Goal: Transaction & Acquisition: Purchase product/service

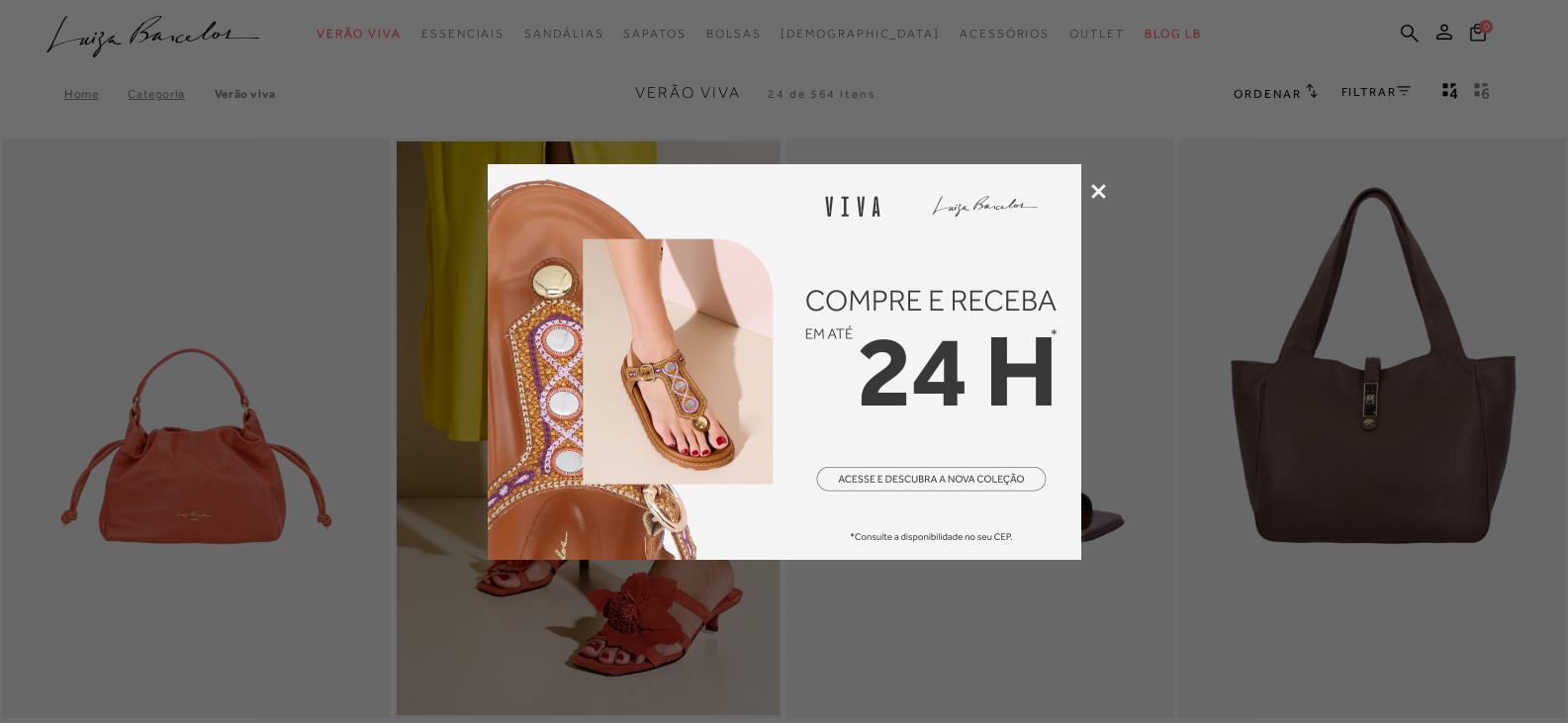
click at [1101, 188] on icon at bounding box center [1098, 191] width 15 height 15
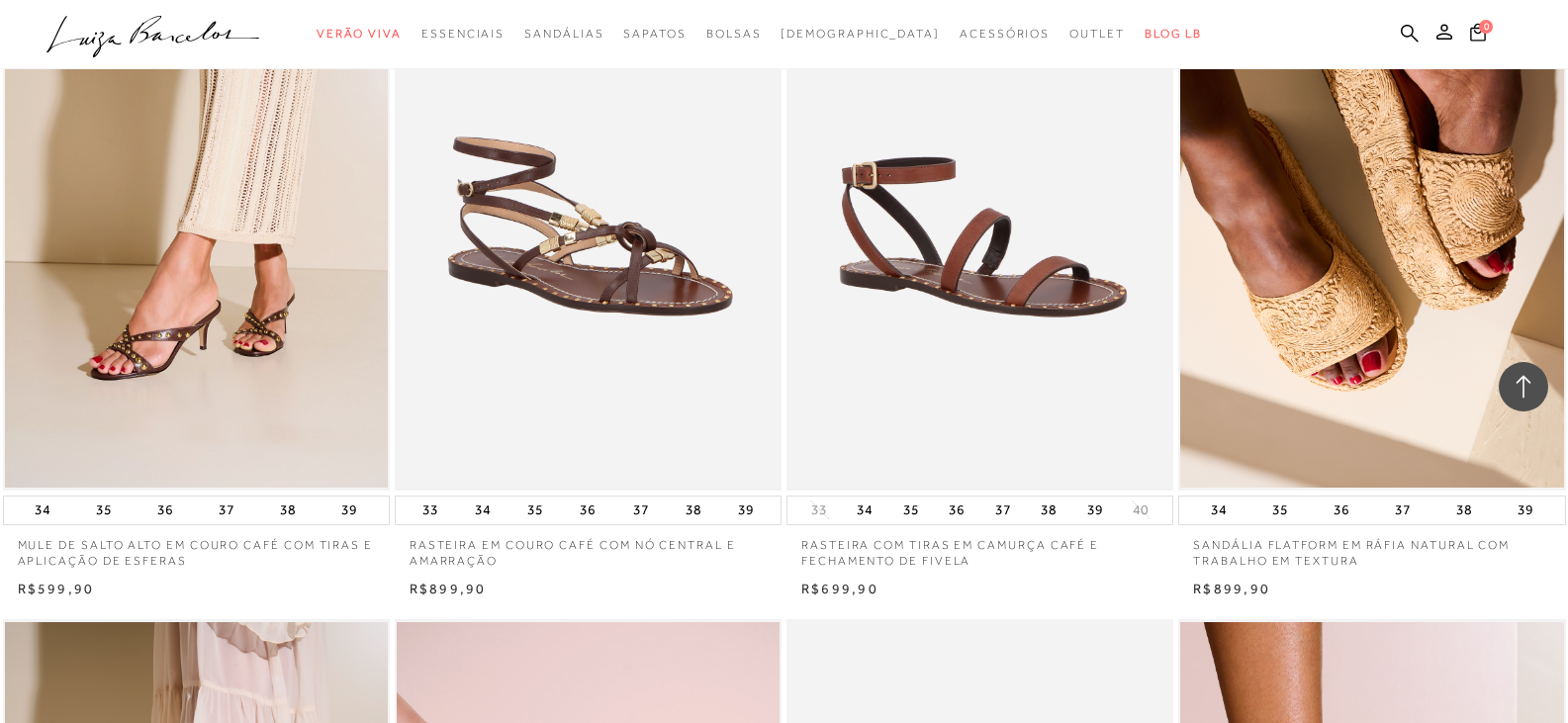
scroll to position [3067, 0]
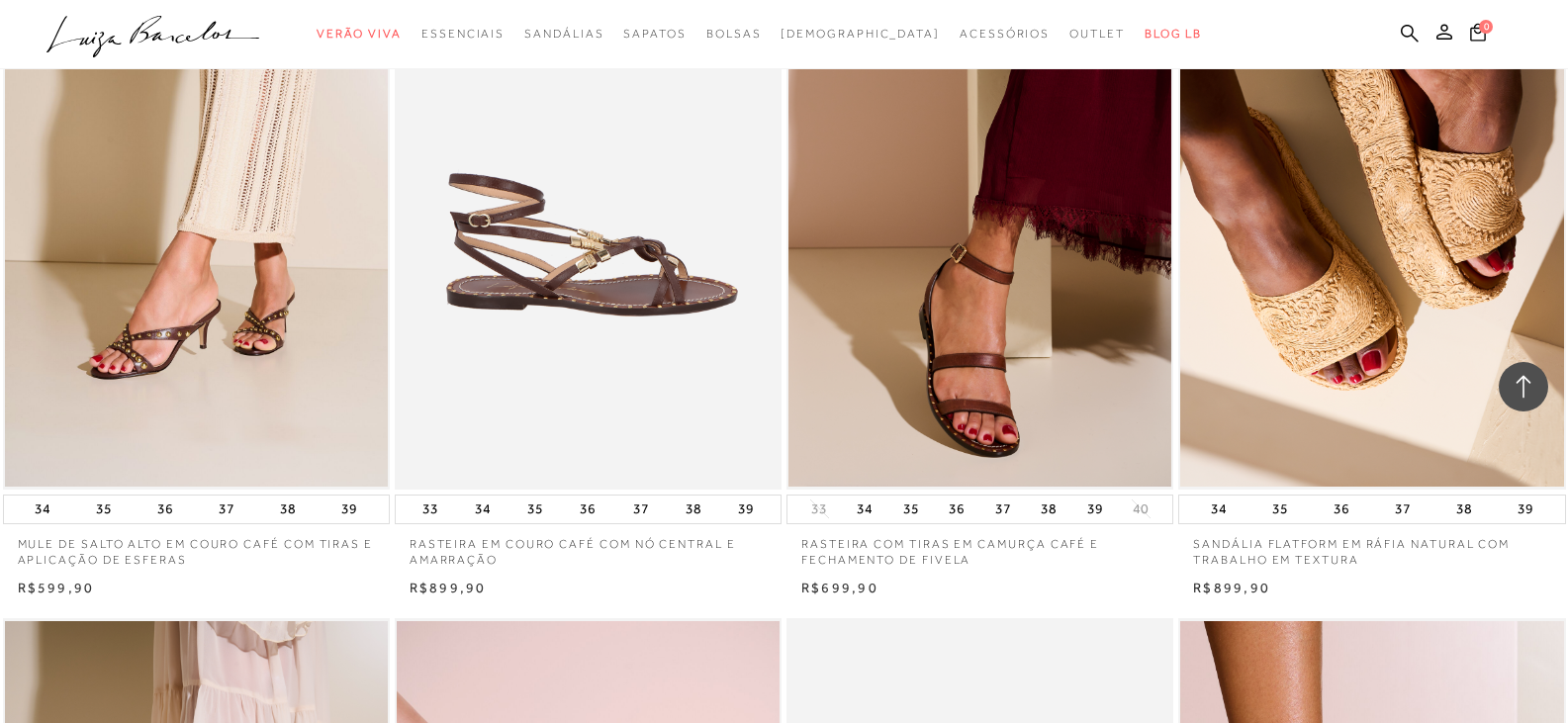
click at [601, 261] on img at bounding box center [588, 199] width 384 height 581
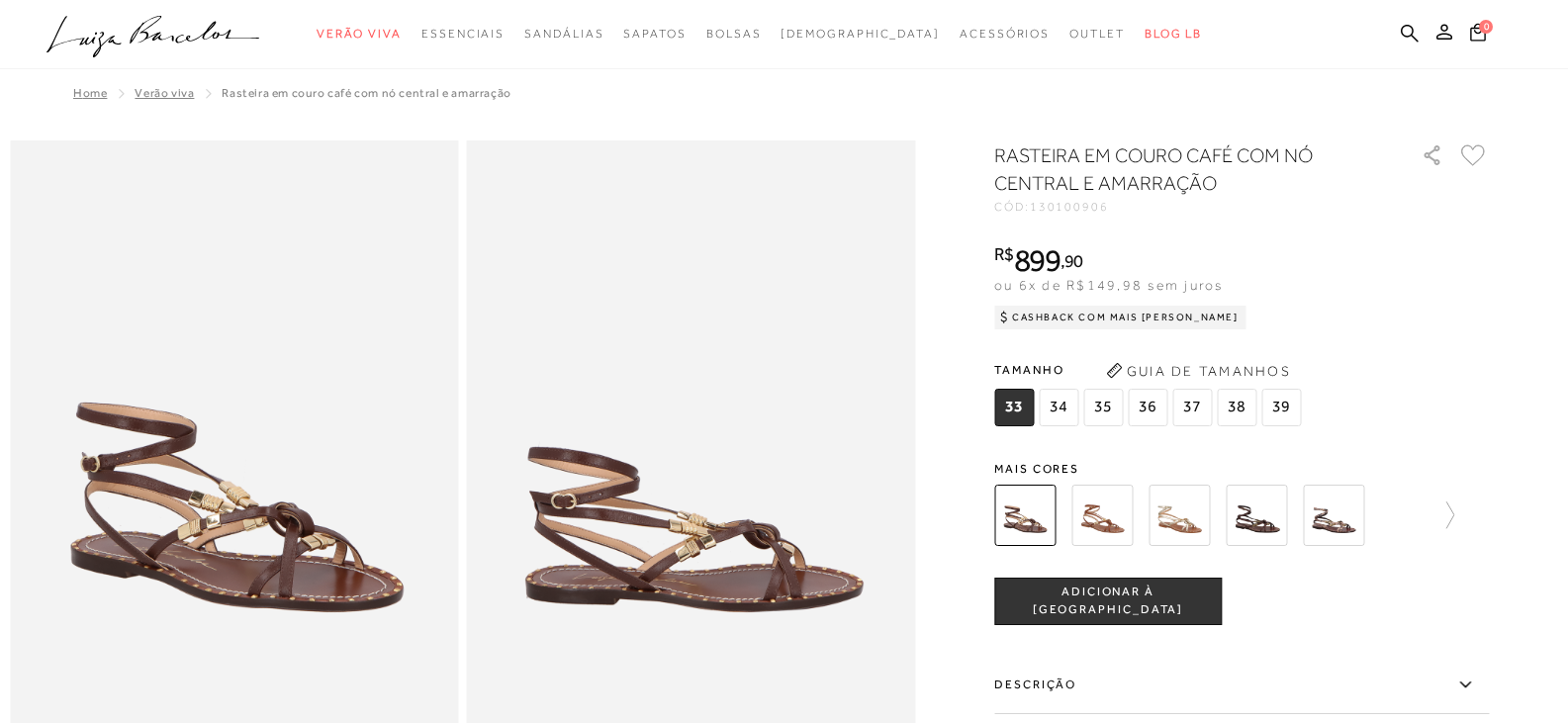
click at [1109, 523] on img at bounding box center [1102, 515] width 62 height 62
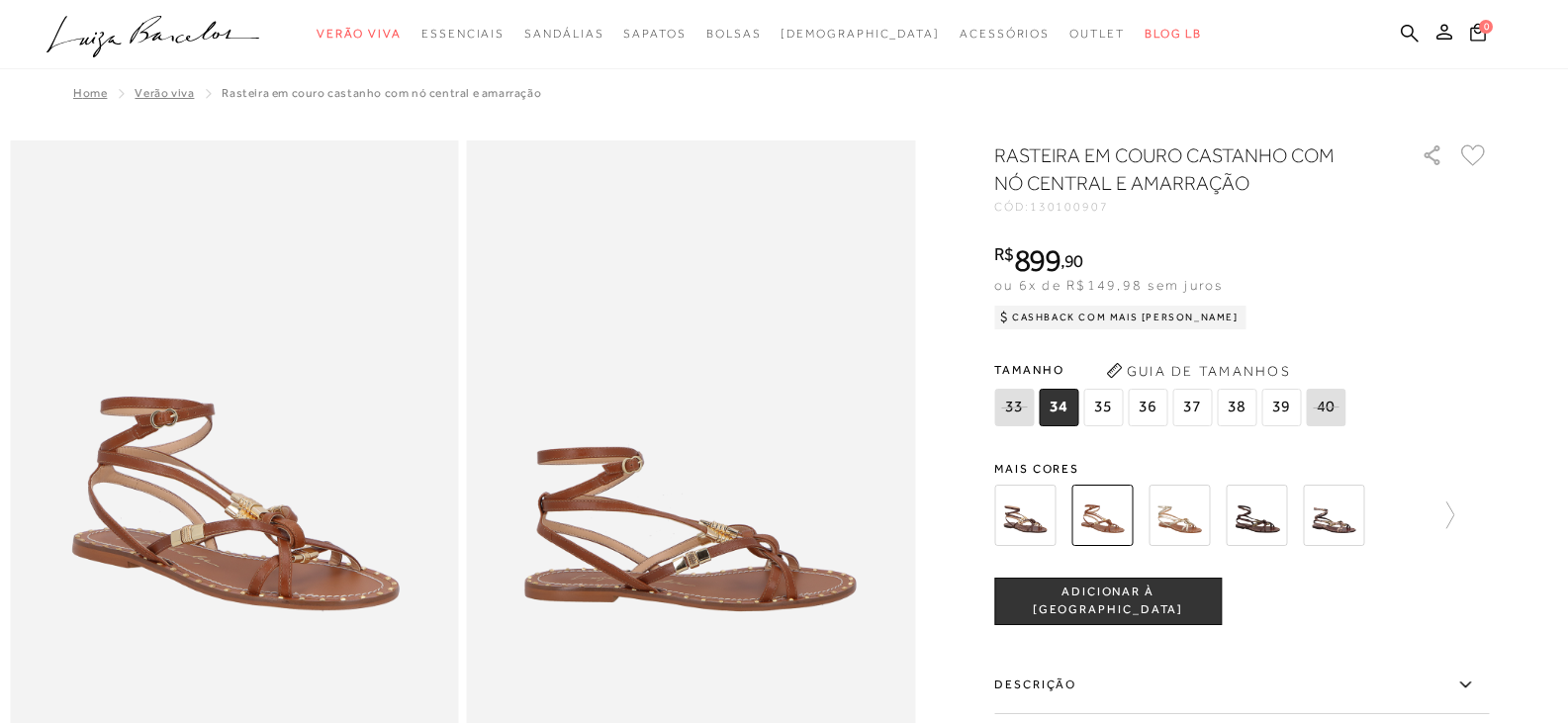
click at [1181, 511] on img at bounding box center [1179, 515] width 62 height 62
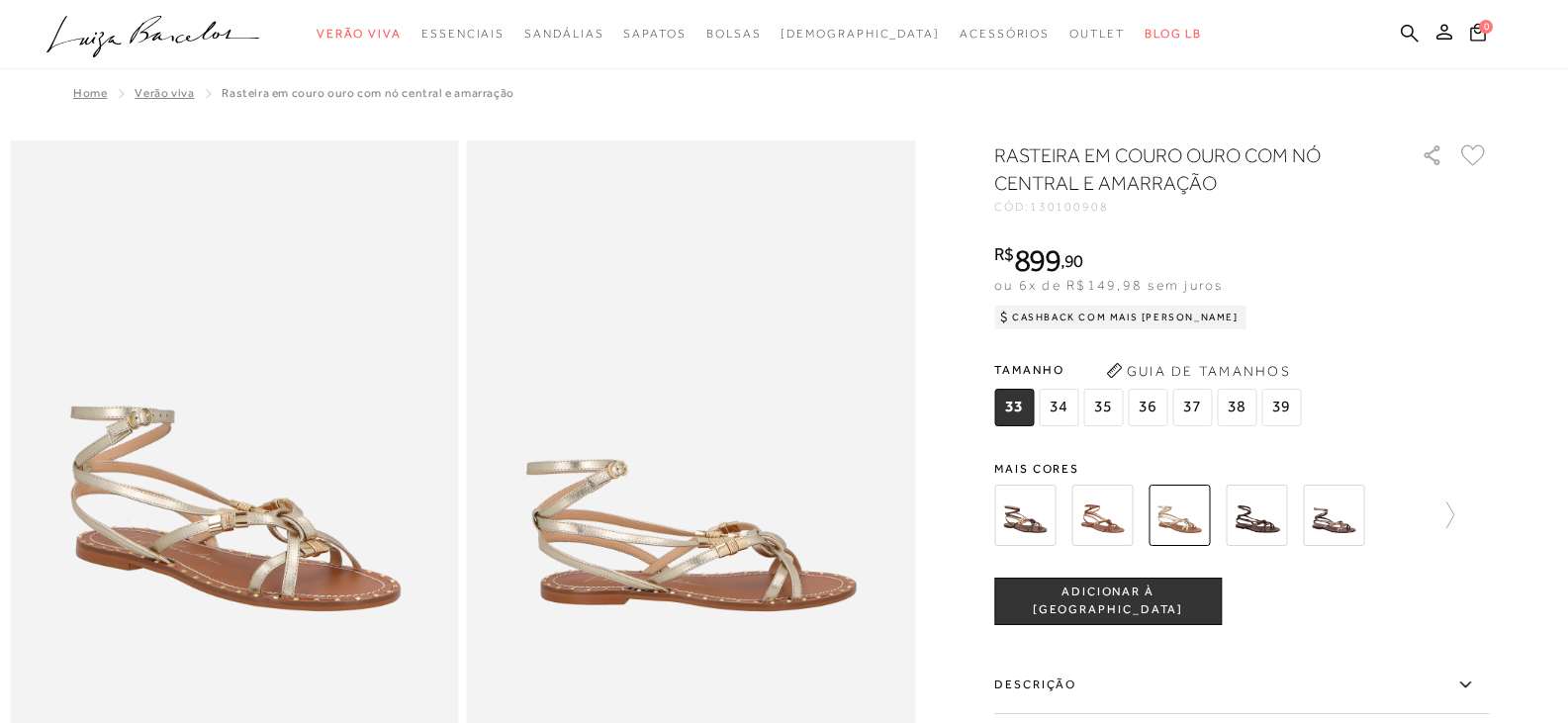
click at [1262, 525] on img at bounding box center [1256, 515] width 62 height 62
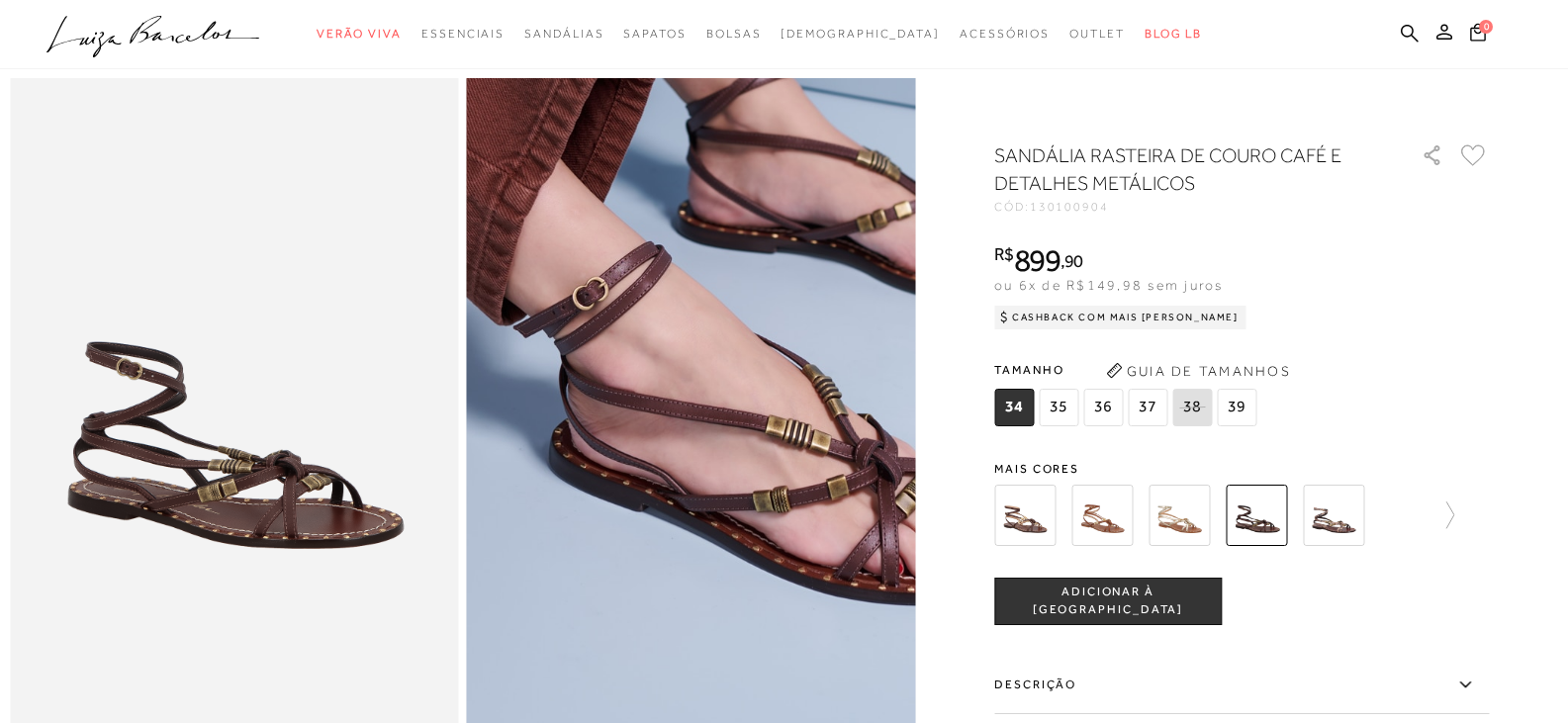
scroll to position [198, 0]
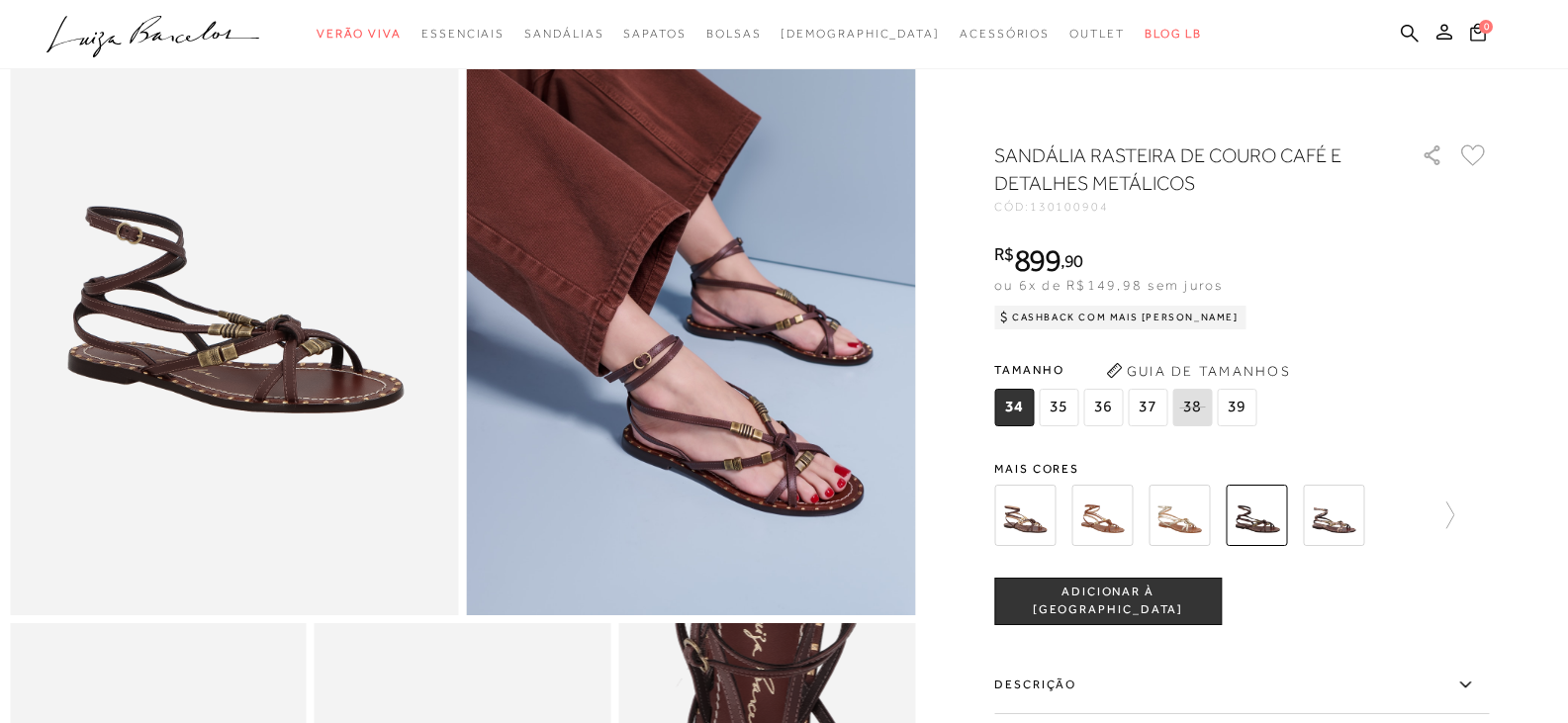
click at [1322, 520] on img at bounding box center [1334, 515] width 62 height 62
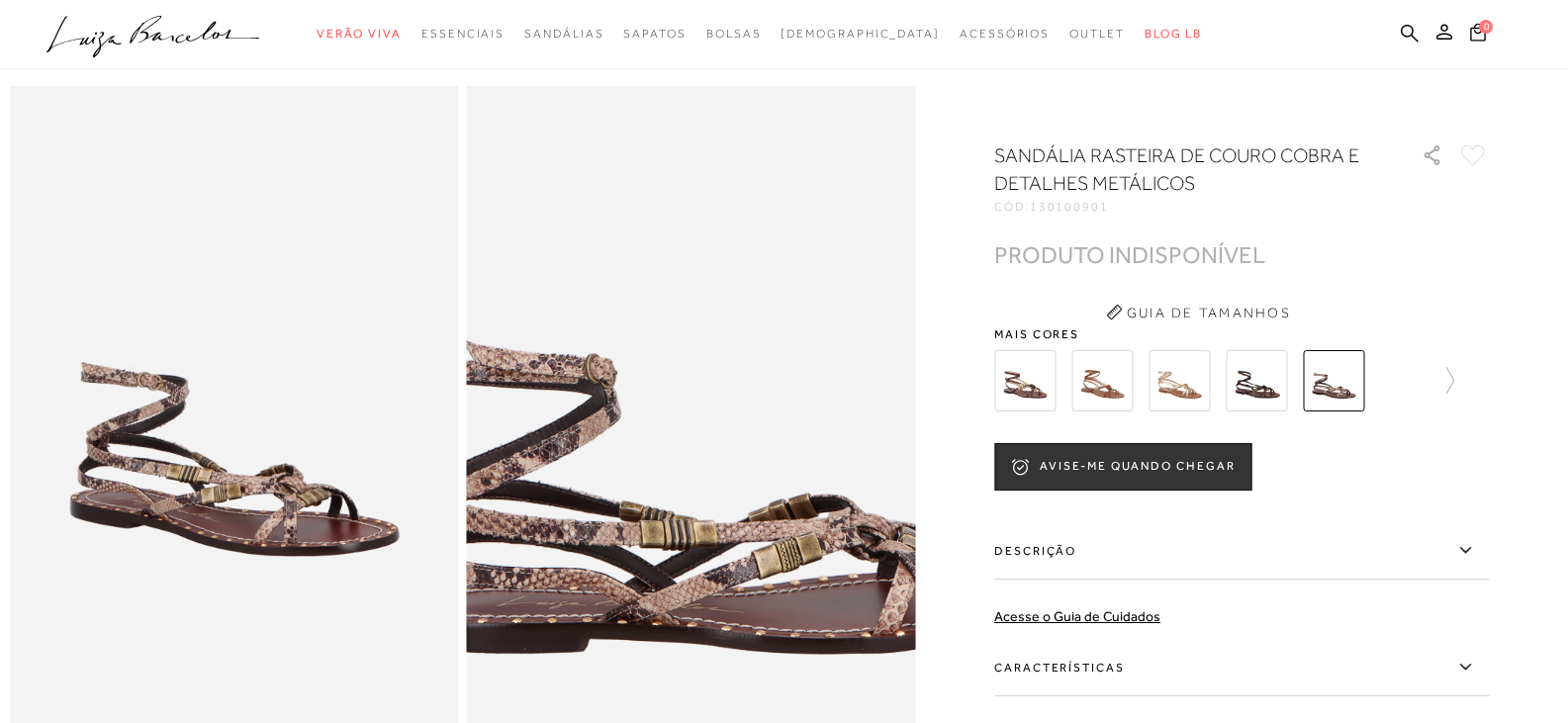
scroll to position [99, 0]
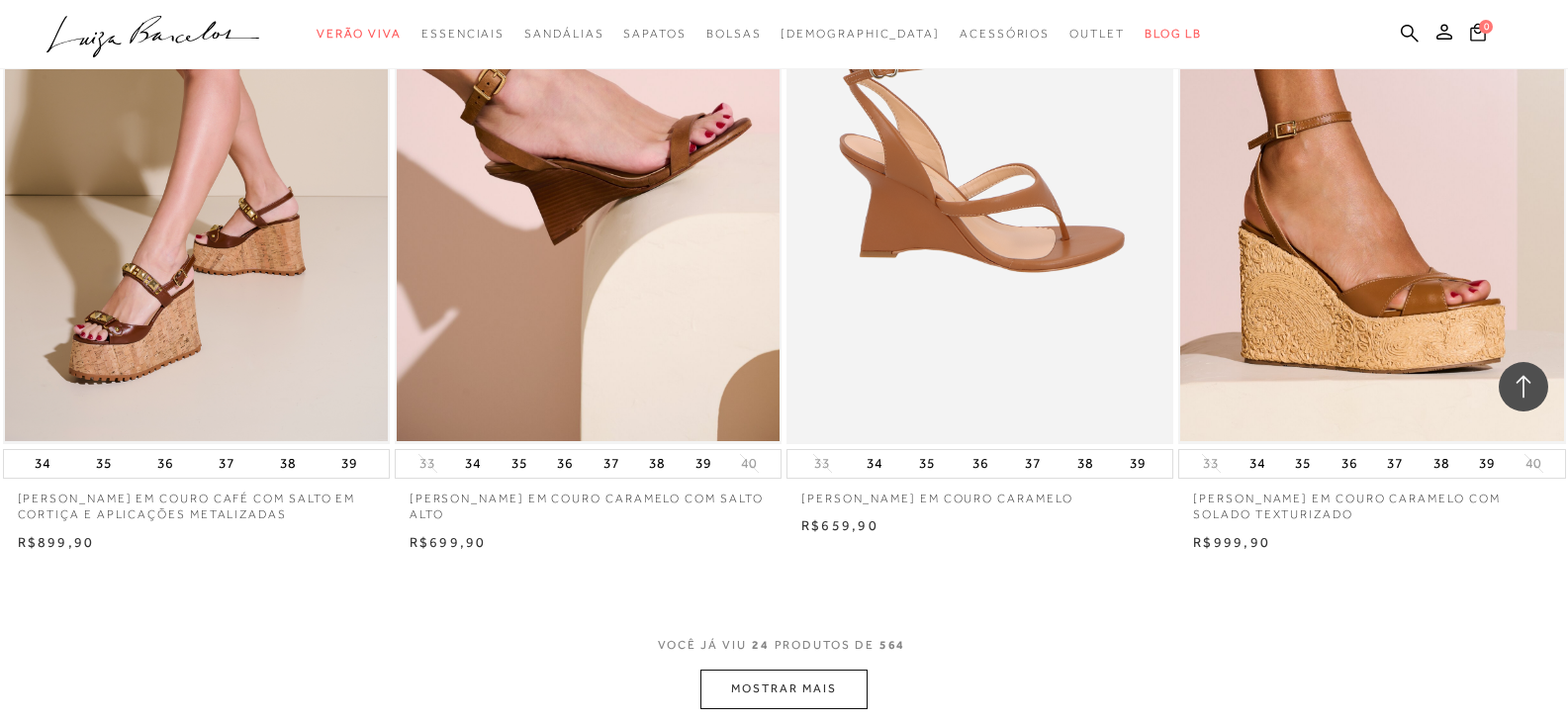
scroll to position [4154, 0]
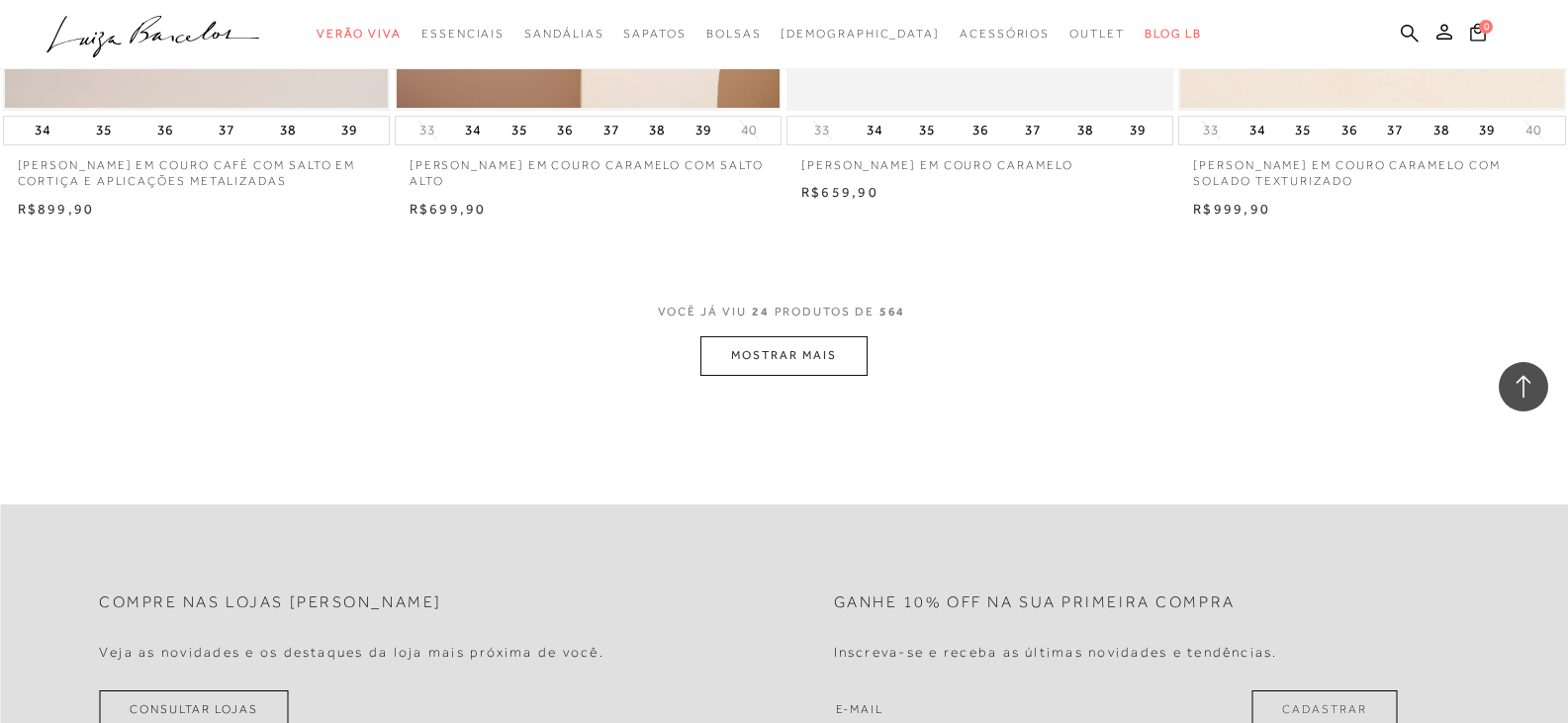
click at [767, 348] on button "MOSTRAR MAIS" at bounding box center [783, 356] width 166 height 39
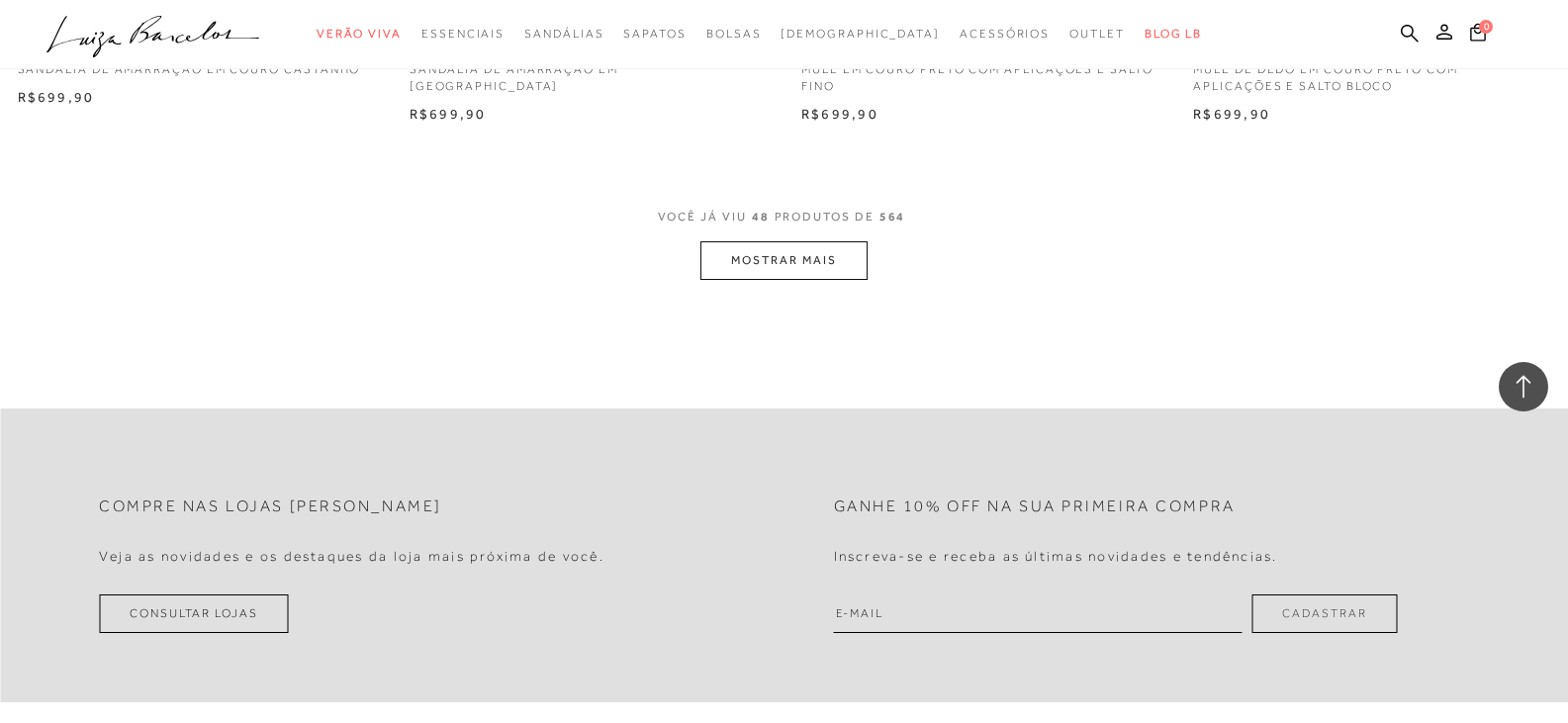
scroll to position [8507, 0]
click at [777, 266] on button "MOSTRAR MAIS" at bounding box center [783, 259] width 166 height 39
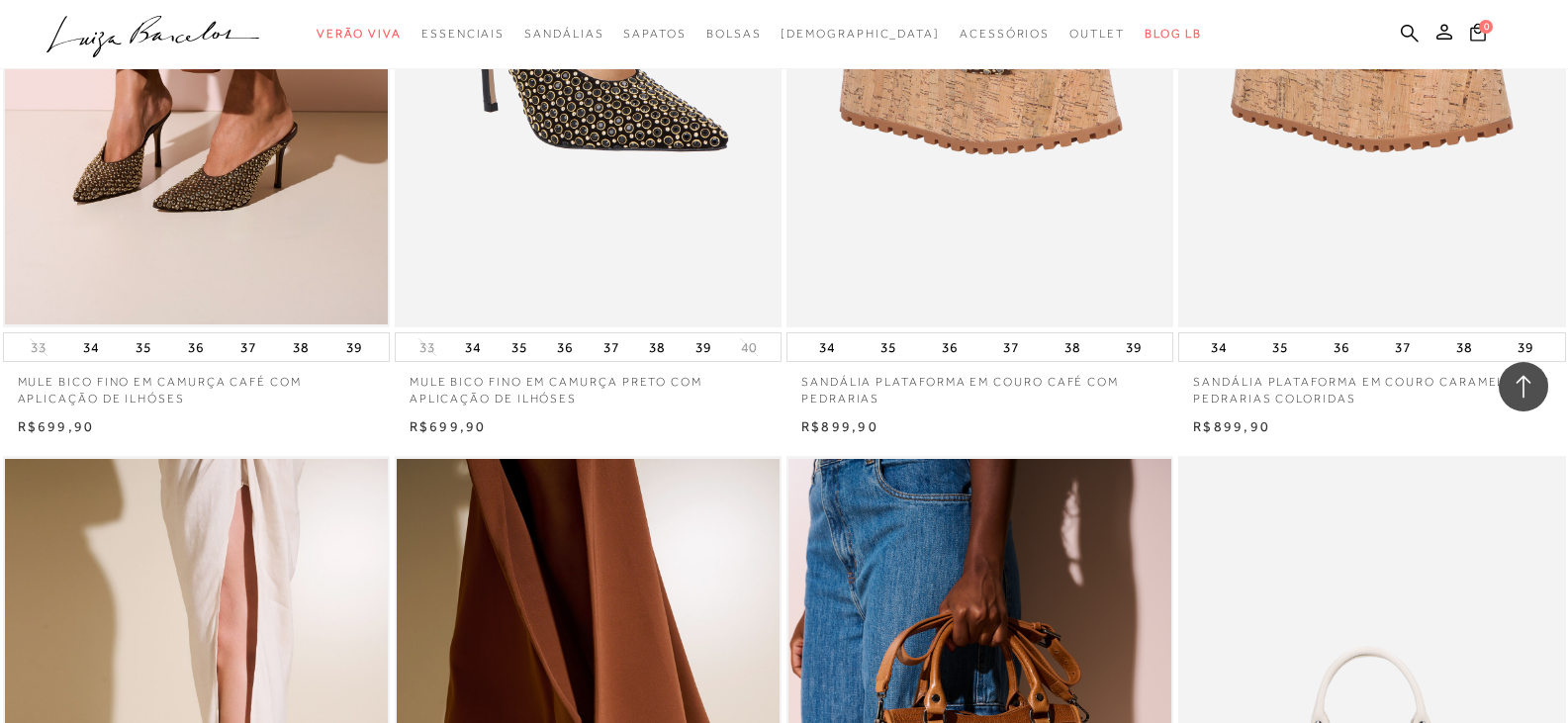
scroll to position [13167, 0]
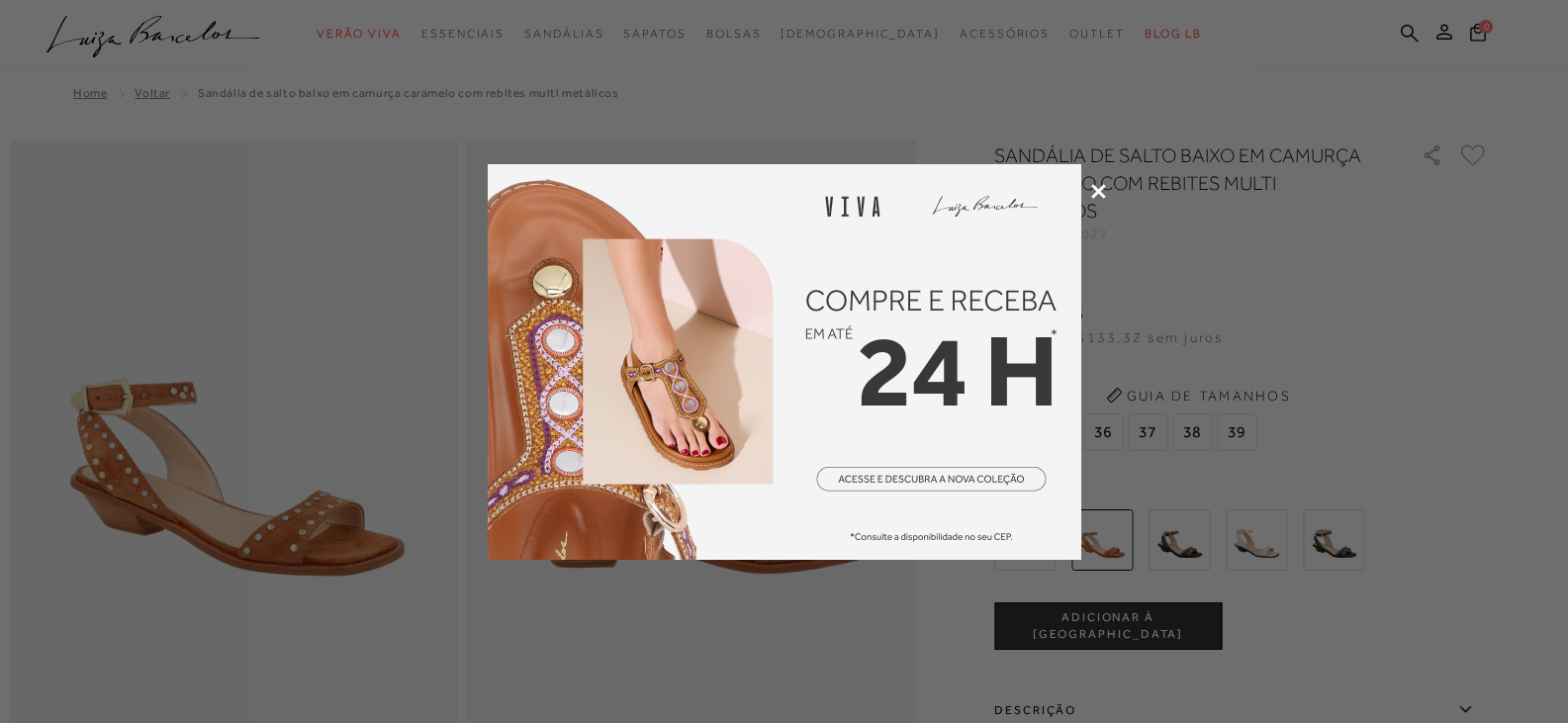
scroll to position [99, 0]
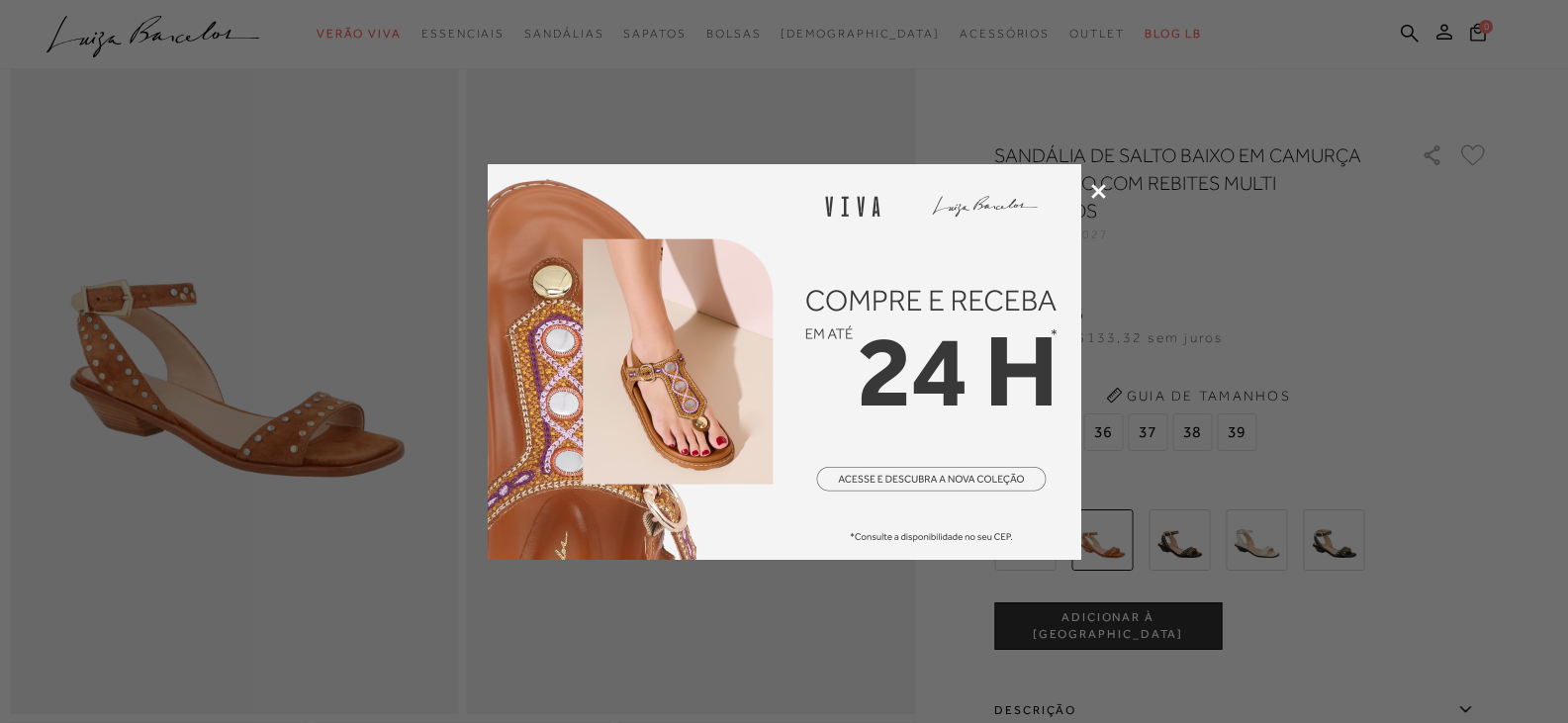
click at [1096, 192] on icon at bounding box center [1098, 191] width 15 height 15
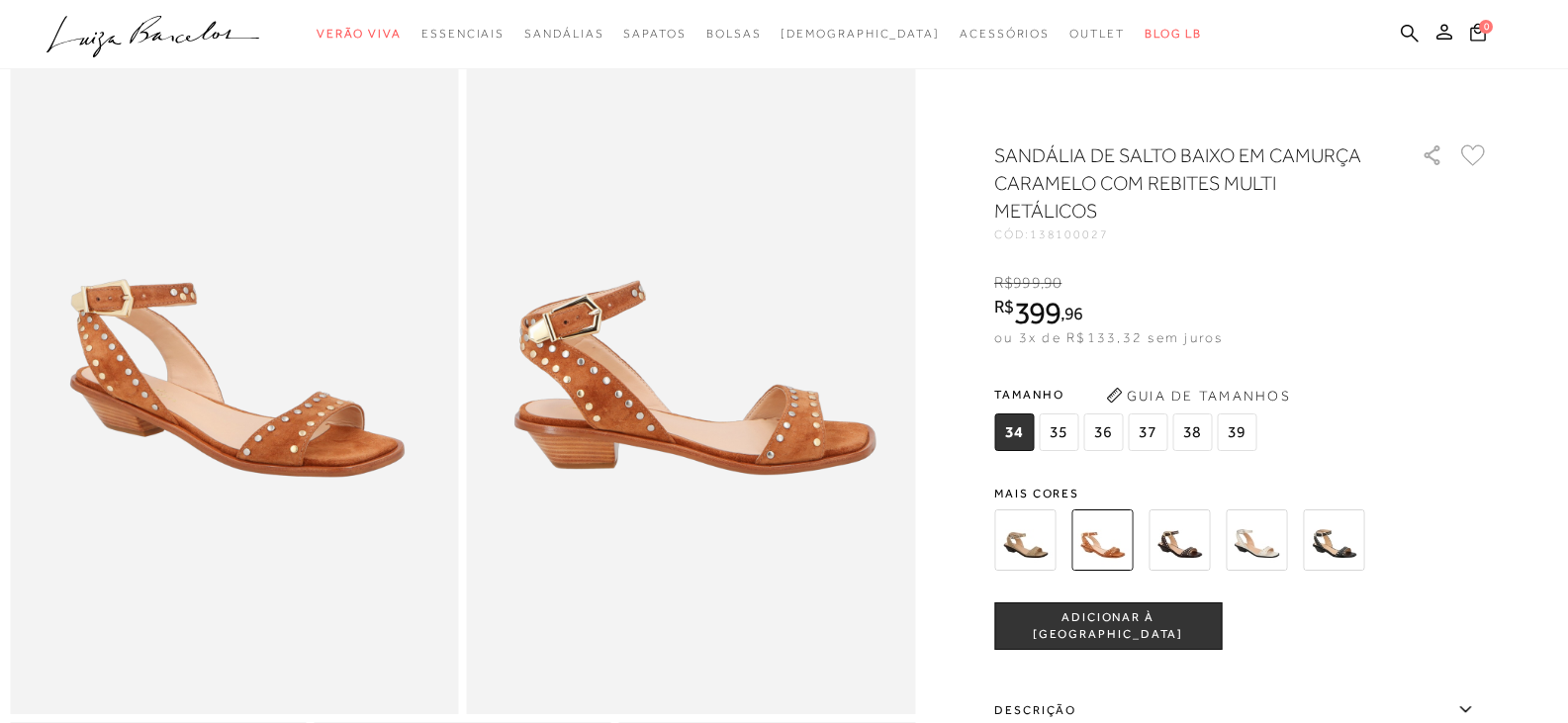
scroll to position [0, 0]
click at [1205, 536] on img at bounding box center [1179, 540] width 62 height 62
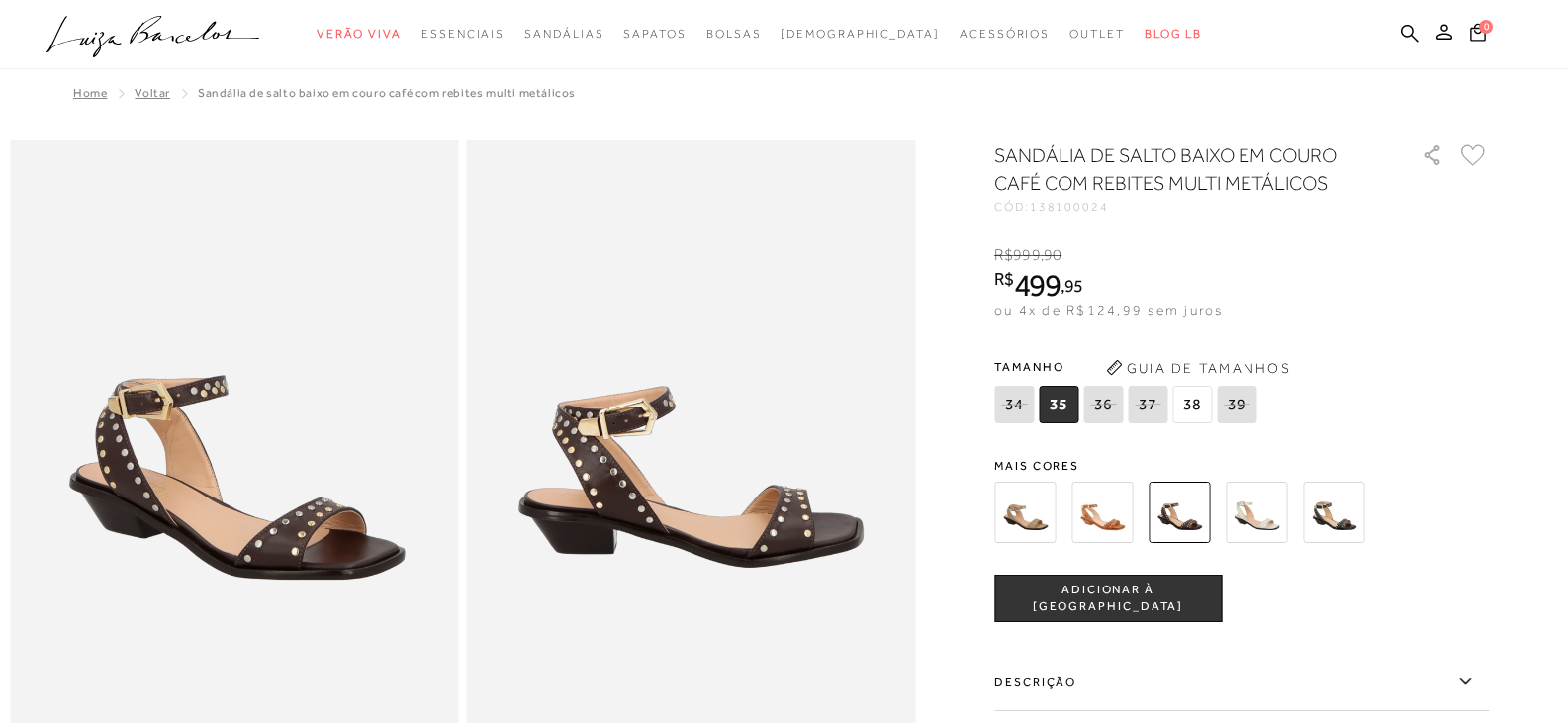
click at [1345, 517] on img at bounding box center [1334, 512] width 62 height 62
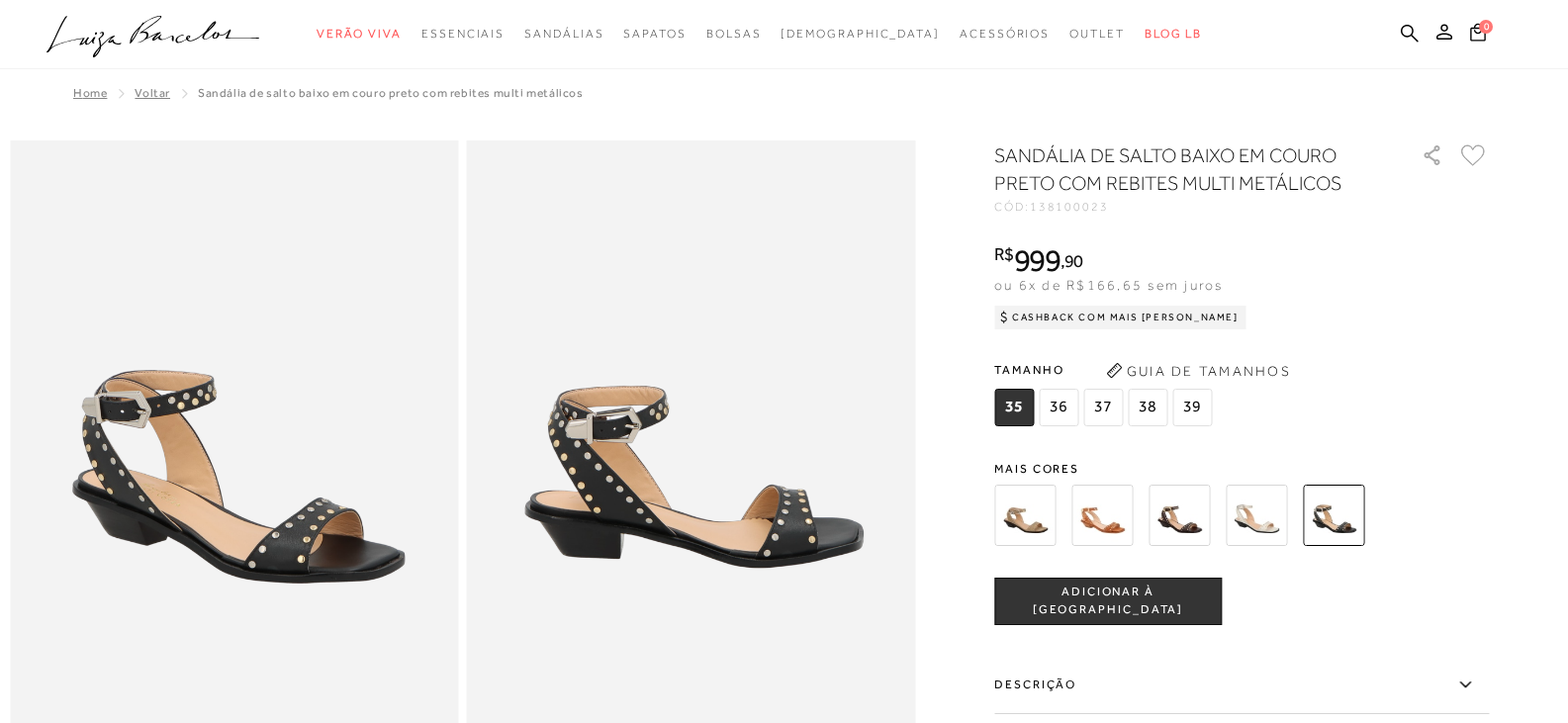
click at [1022, 511] on img at bounding box center [1025, 515] width 62 height 62
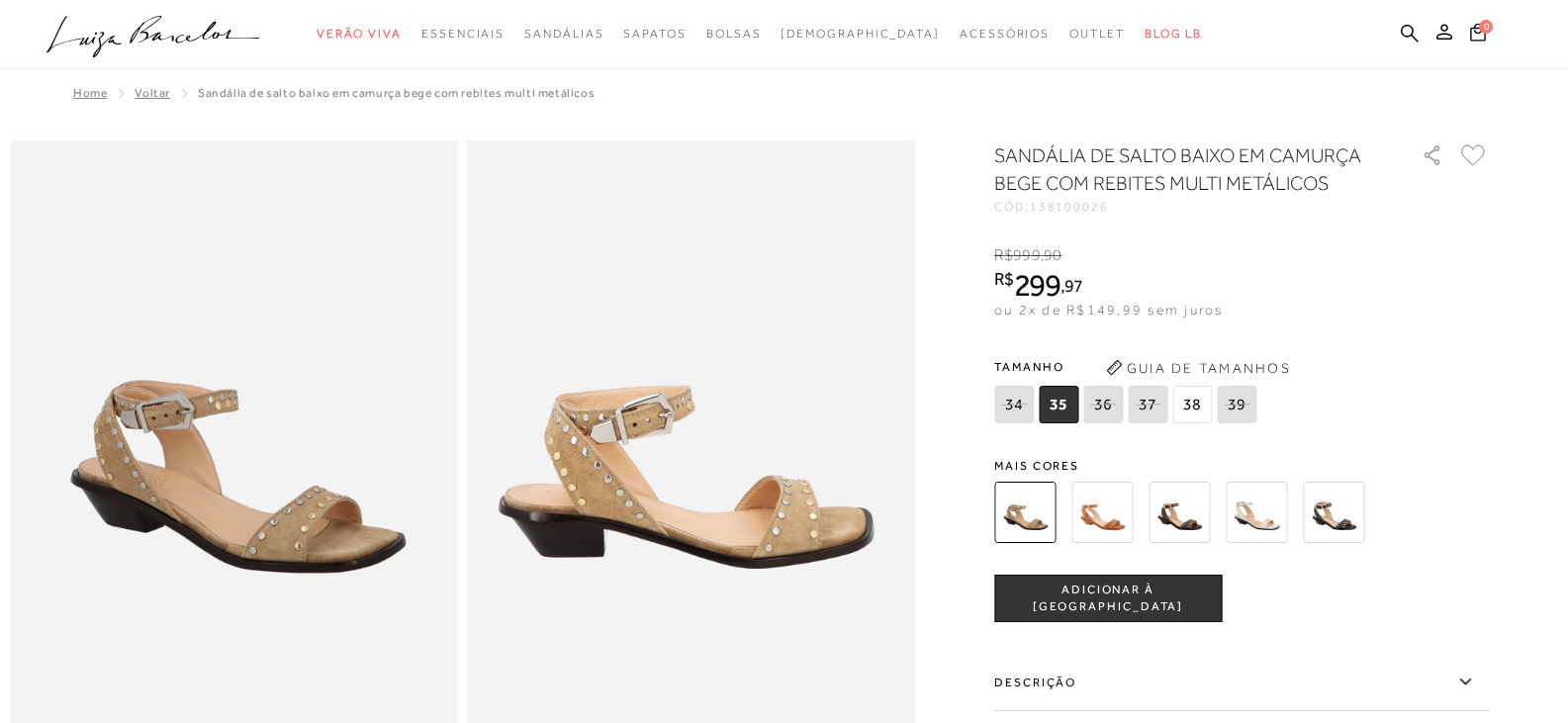
click at [1093, 512] on img at bounding box center [1102, 512] width 62 height 62
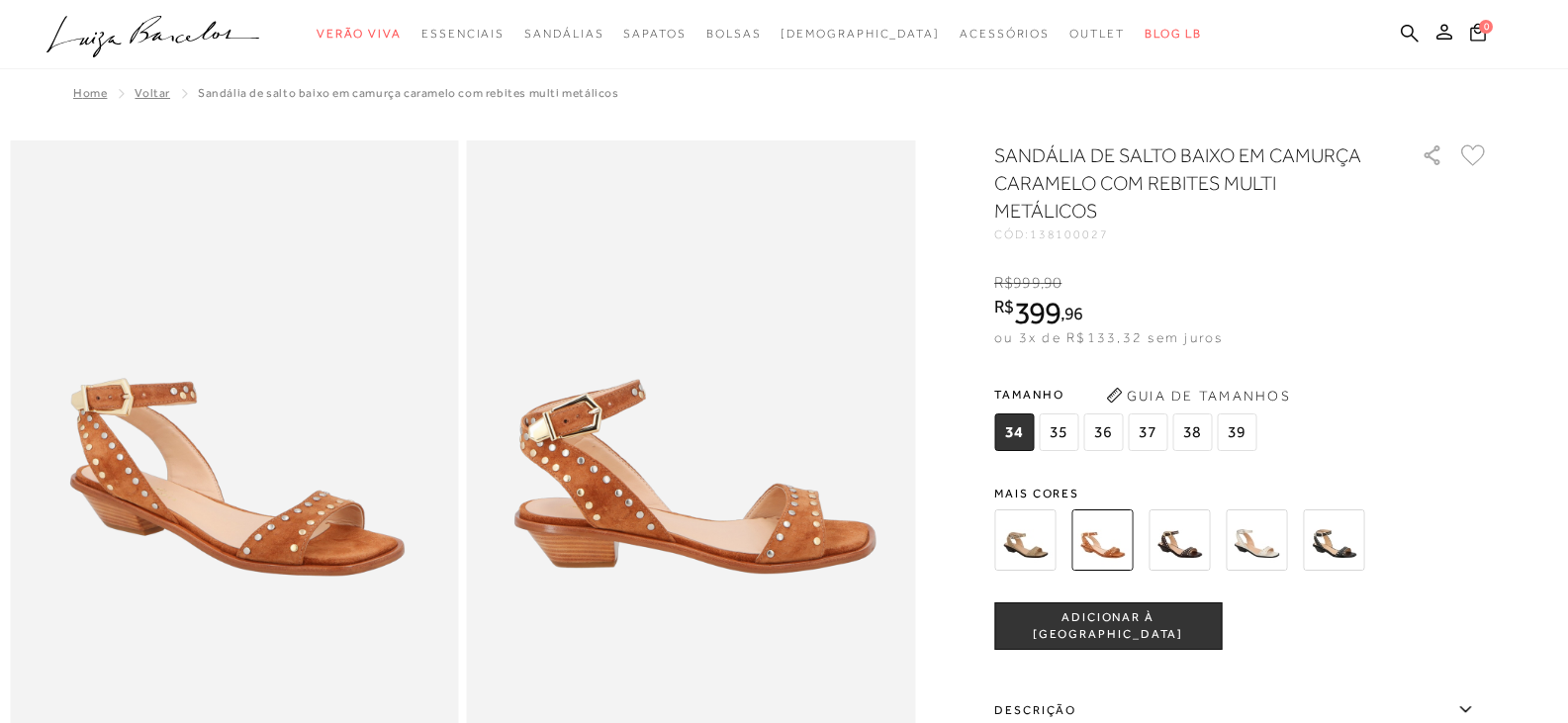
click at [1190, 551] on img at bounding box center [1179, 540] width 62 height 62
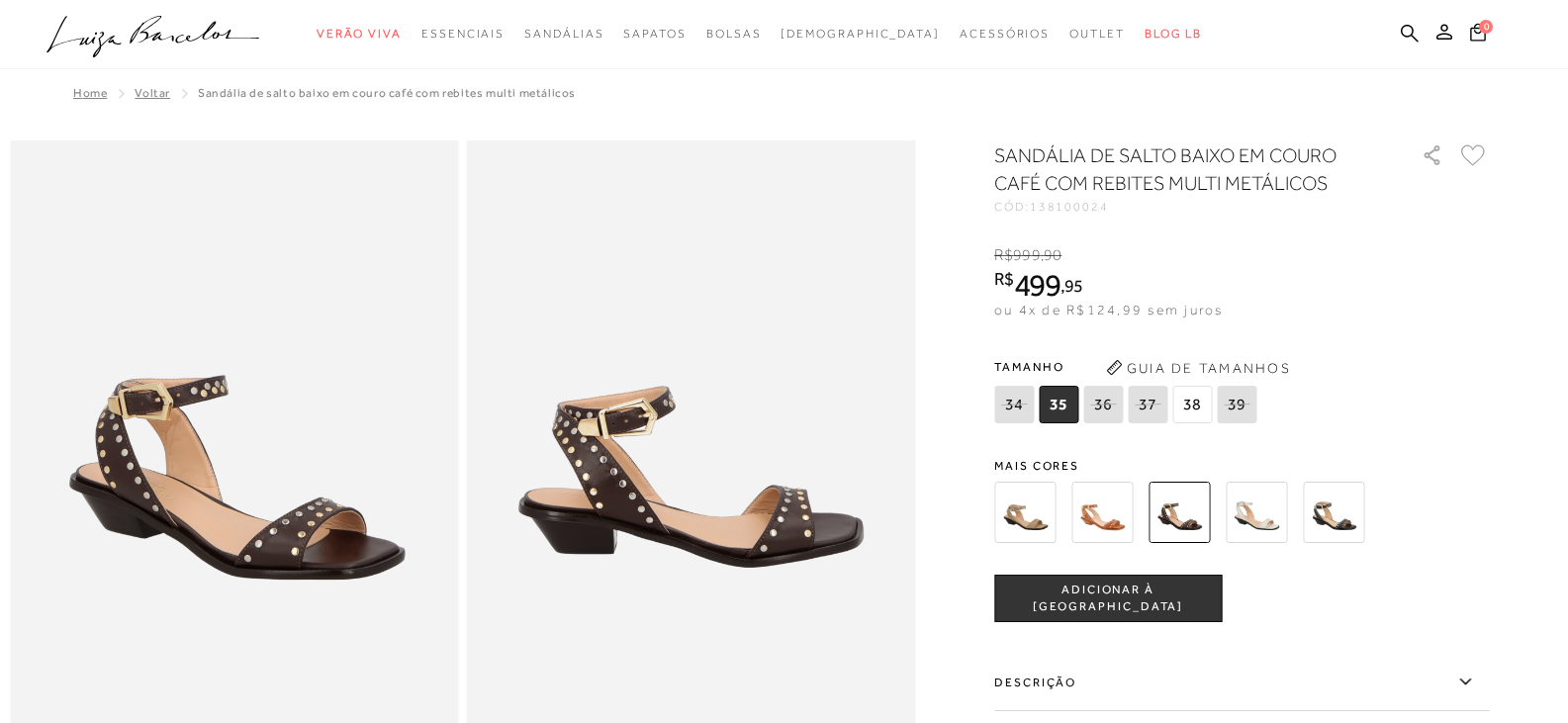
click at [1193, 404] on span "38" at bounding box center [1192, 404] width 40 height 38
click at [1150, 580] on button "ADICIONAR À [GEOGRAPHIC_DATA]" at bounding box center [1107, 599] width 227 height 48
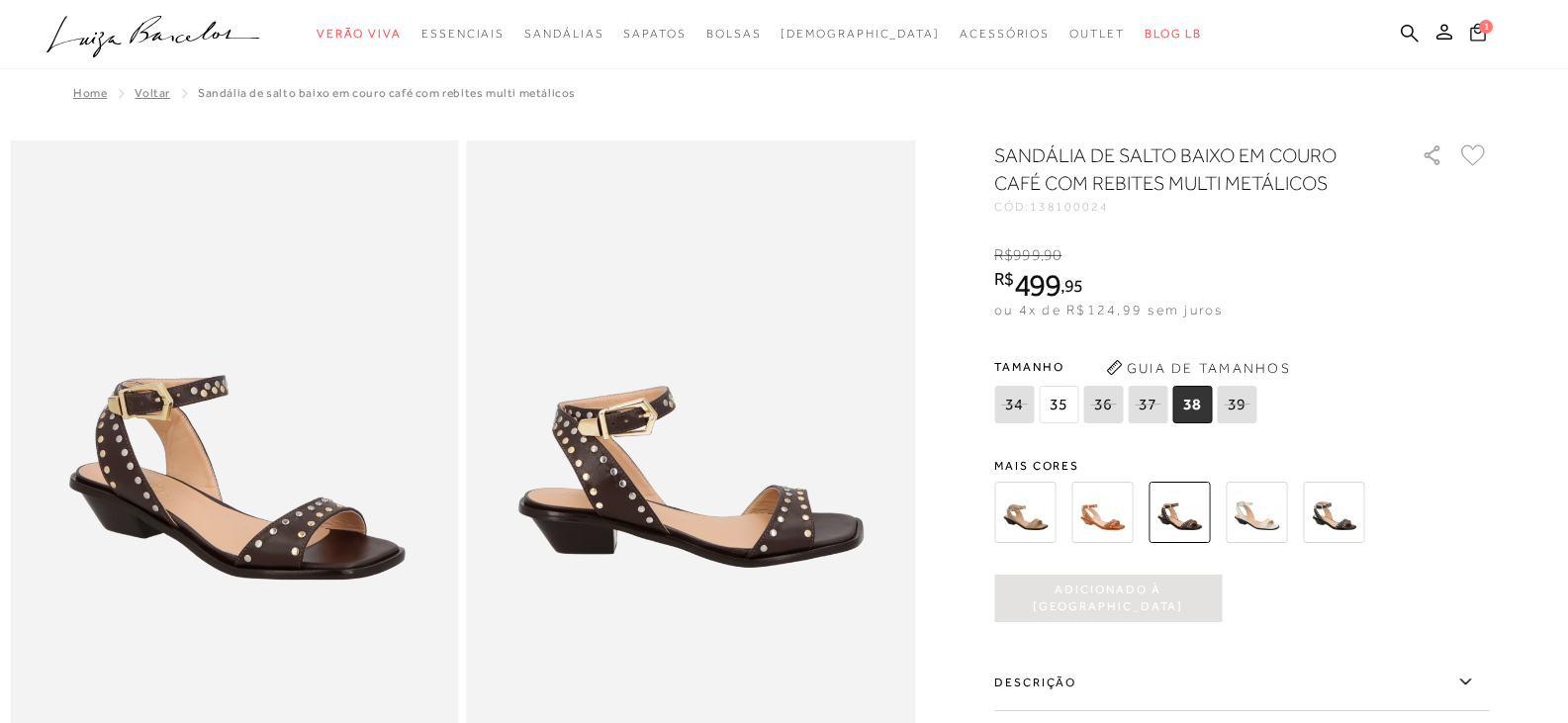
click at [1479, 33] on icon at bounding box center [1478, 32] width 16 height 18
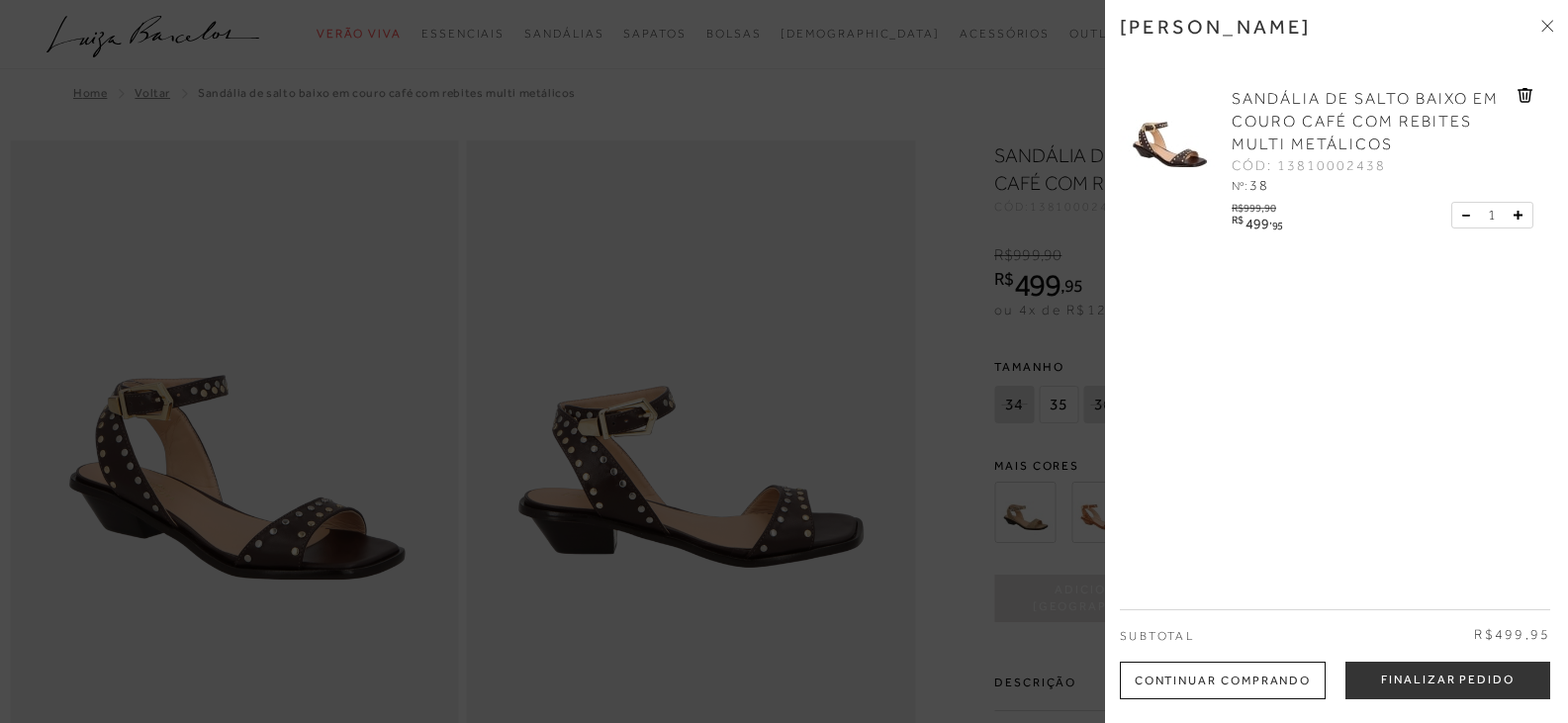
click at [597, 251] on div at bounding box center [784, 362] width 1568 height 723
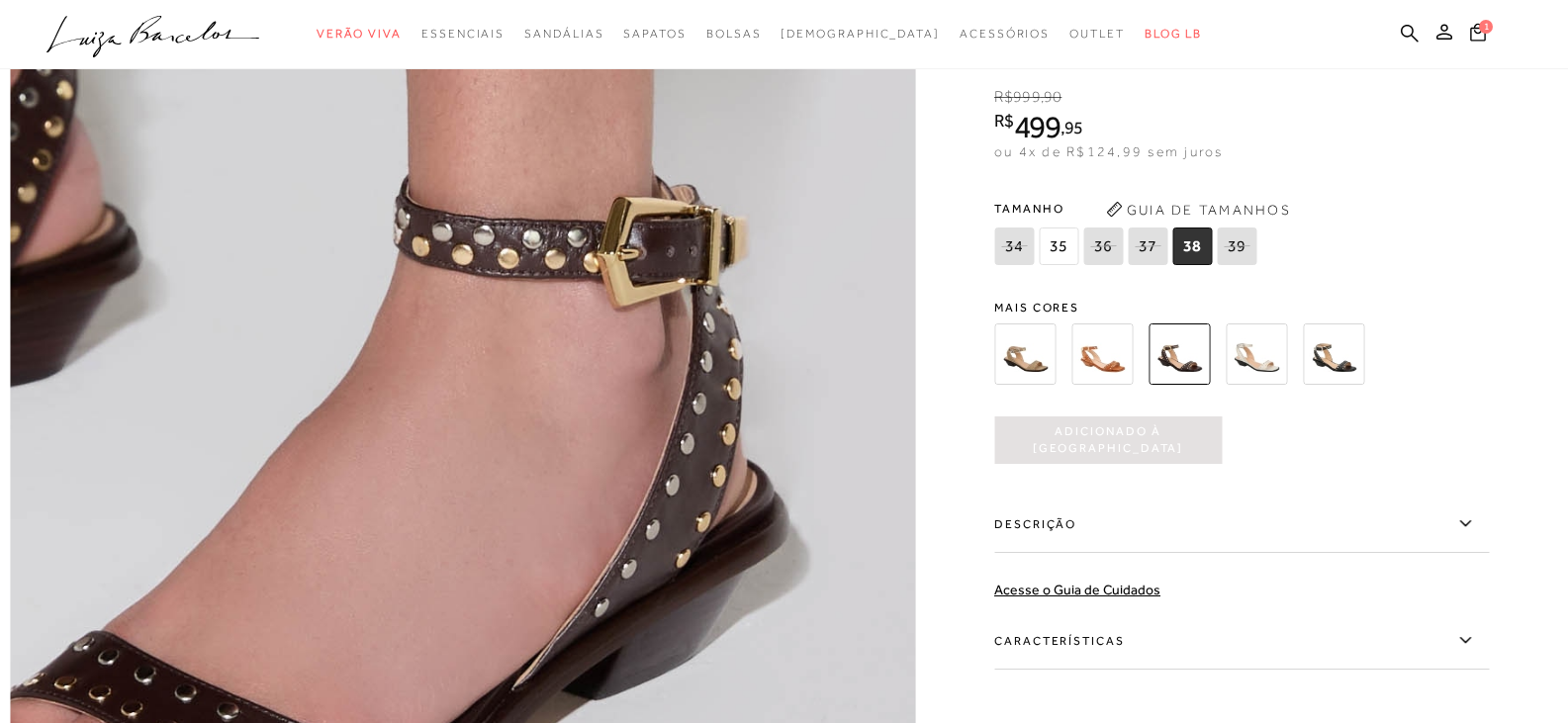
scroll to position [1978, 0]
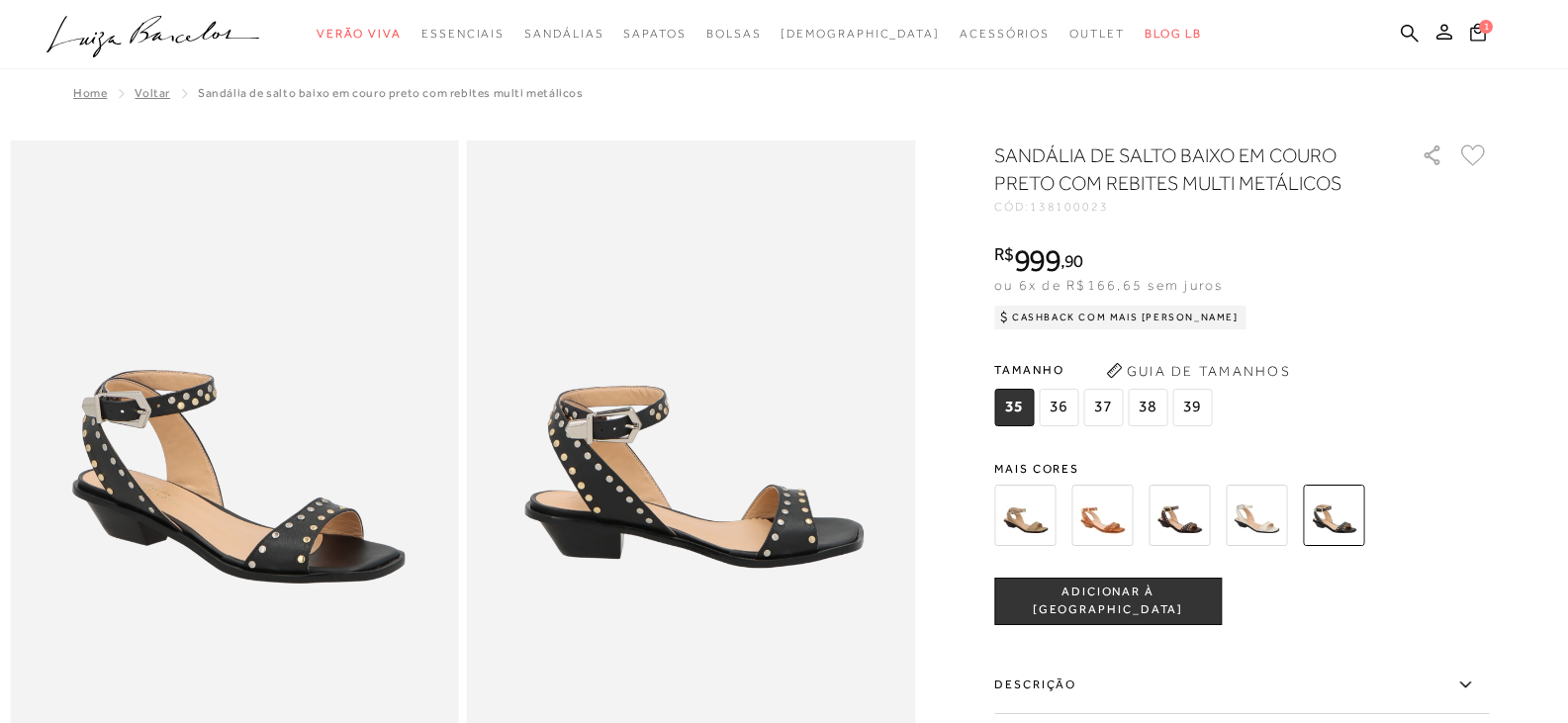
click at [746, 533] on img at bounding box center [691, 476] width 449 height 672
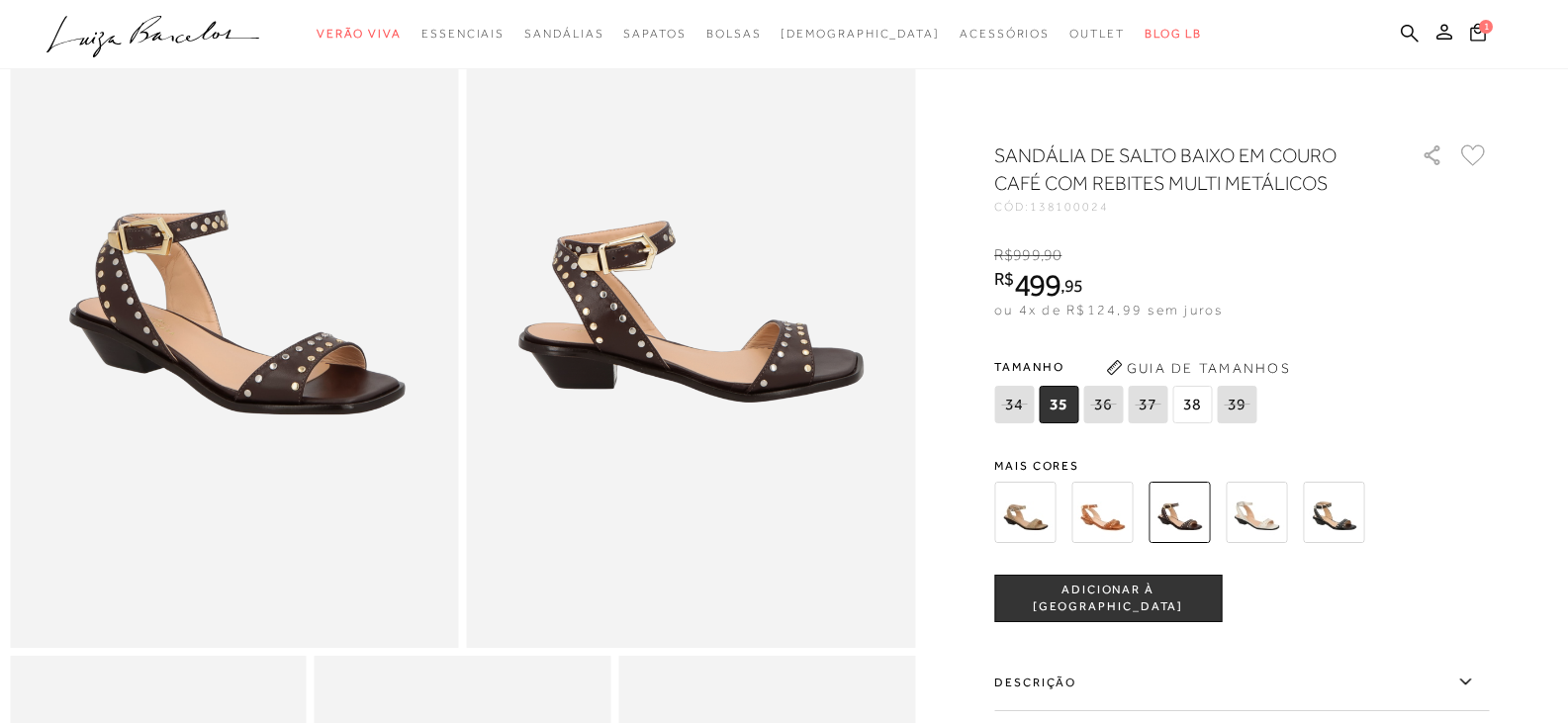
scroll to position [890, 0]
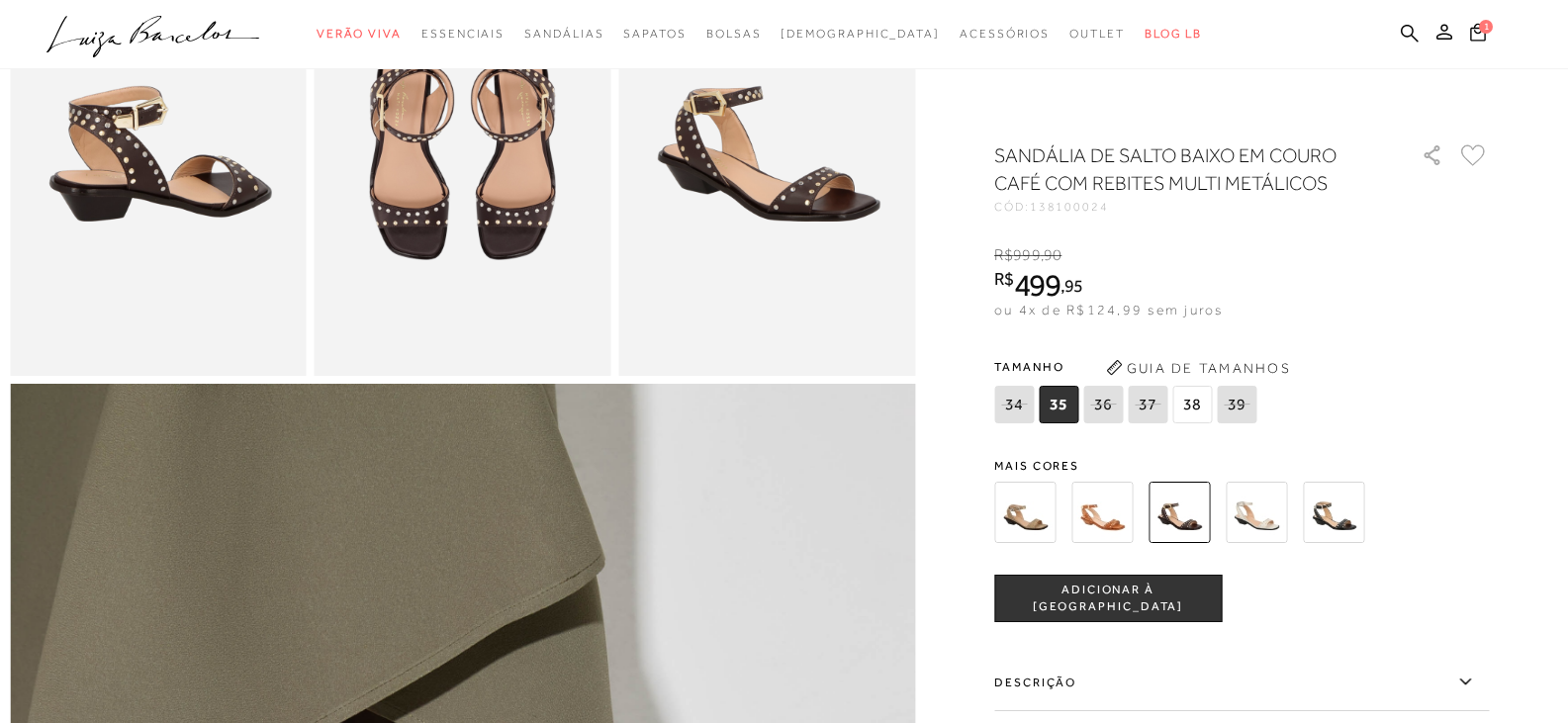
scroll to position [99, 0]
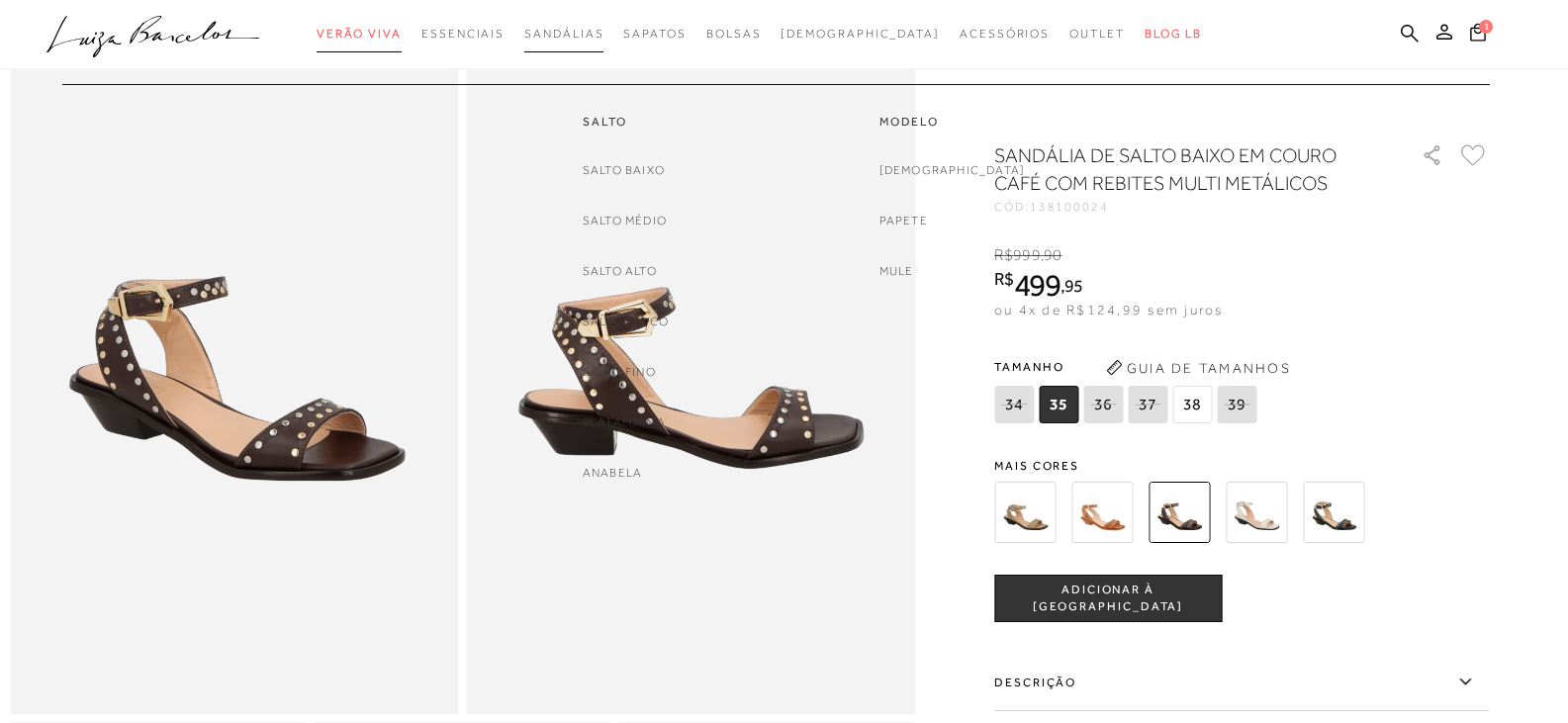
click at [375, 38] on span "Verão Viva" at bounding box center [359, 34] width 85 height 14
click at [604, 35] on span "Sandálias" at bounding box center [564, 34] width 79 height 14
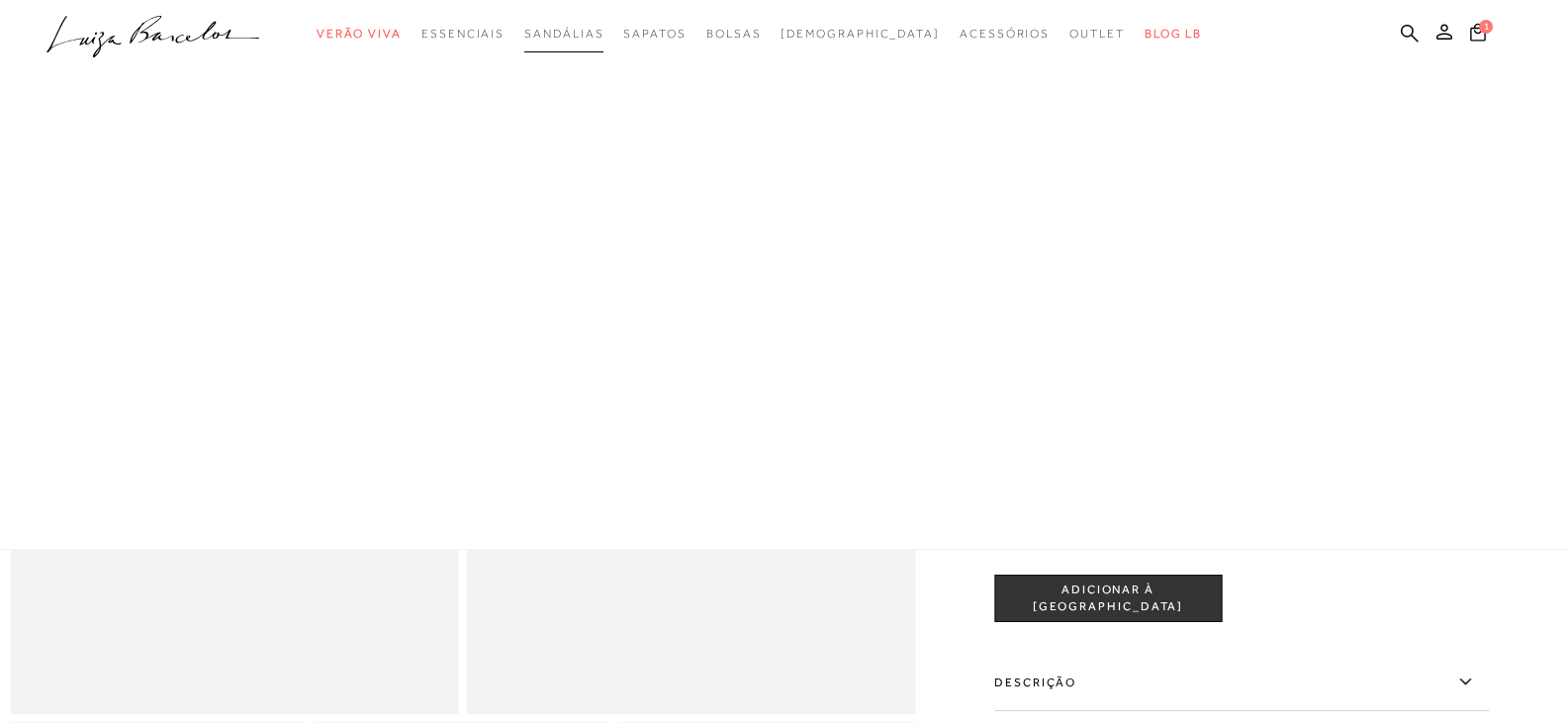
click at [592, 32] on span "Sandálias" at bounding box center [564, 34] width 79 height 14
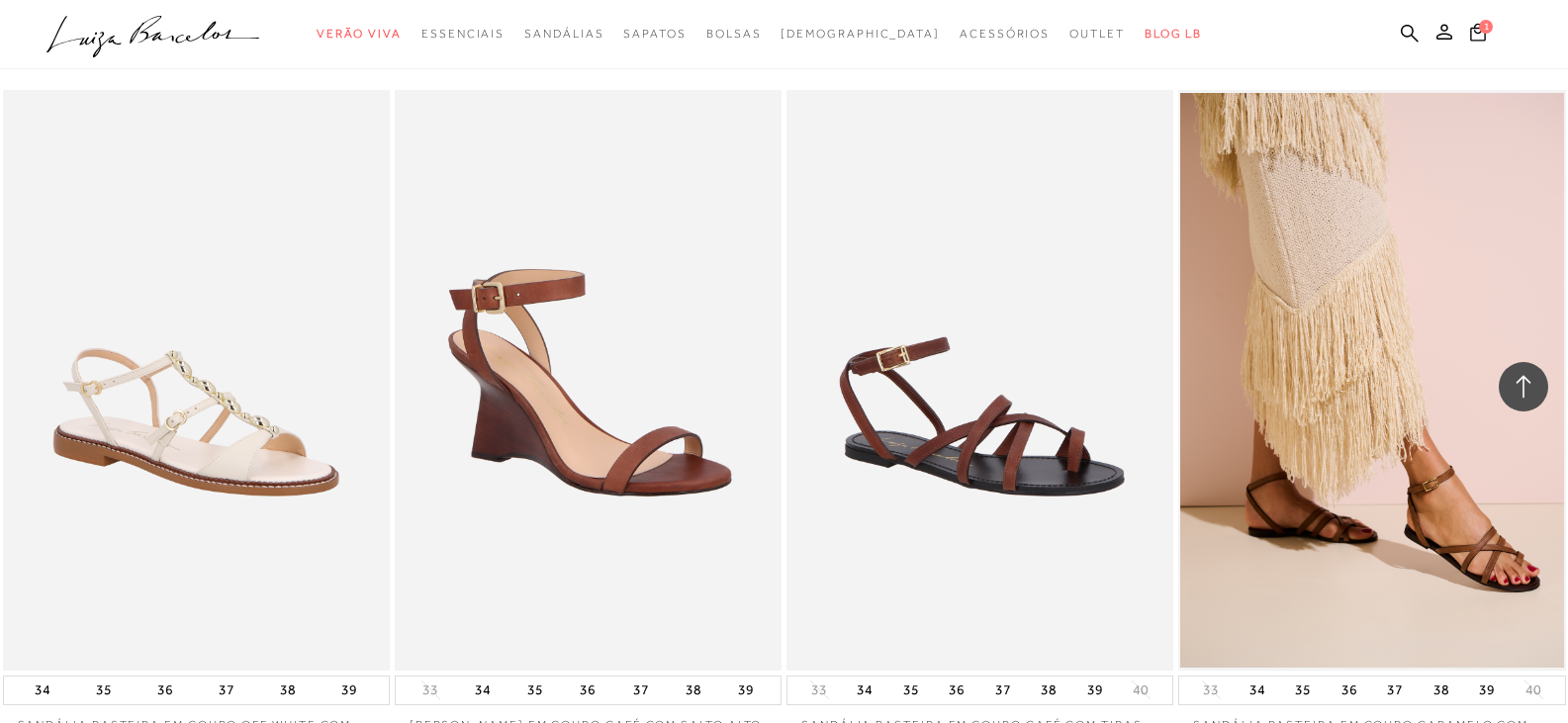
scroll to position [2374, 0]
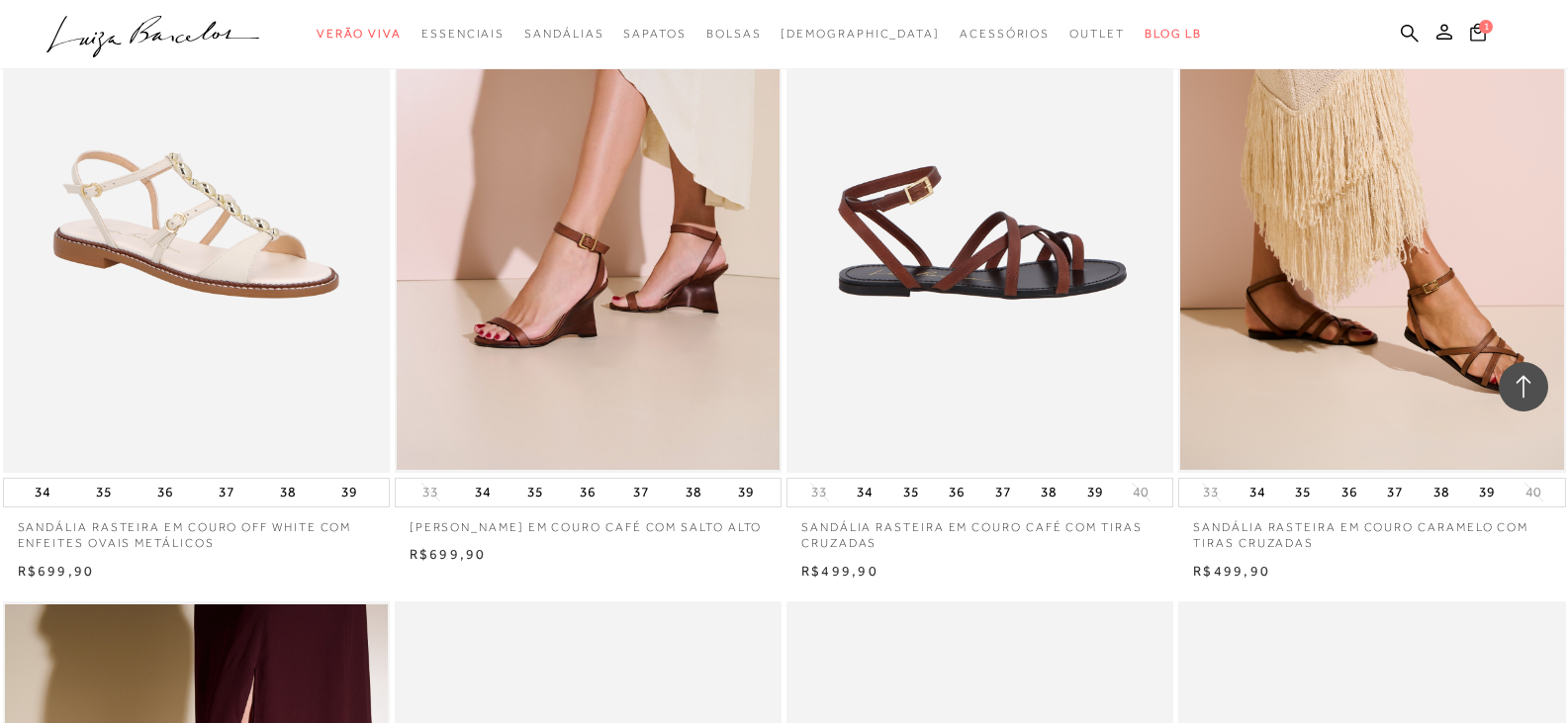
click at [964, 275] on img at bounding box center [980, 182] width 384 height 581
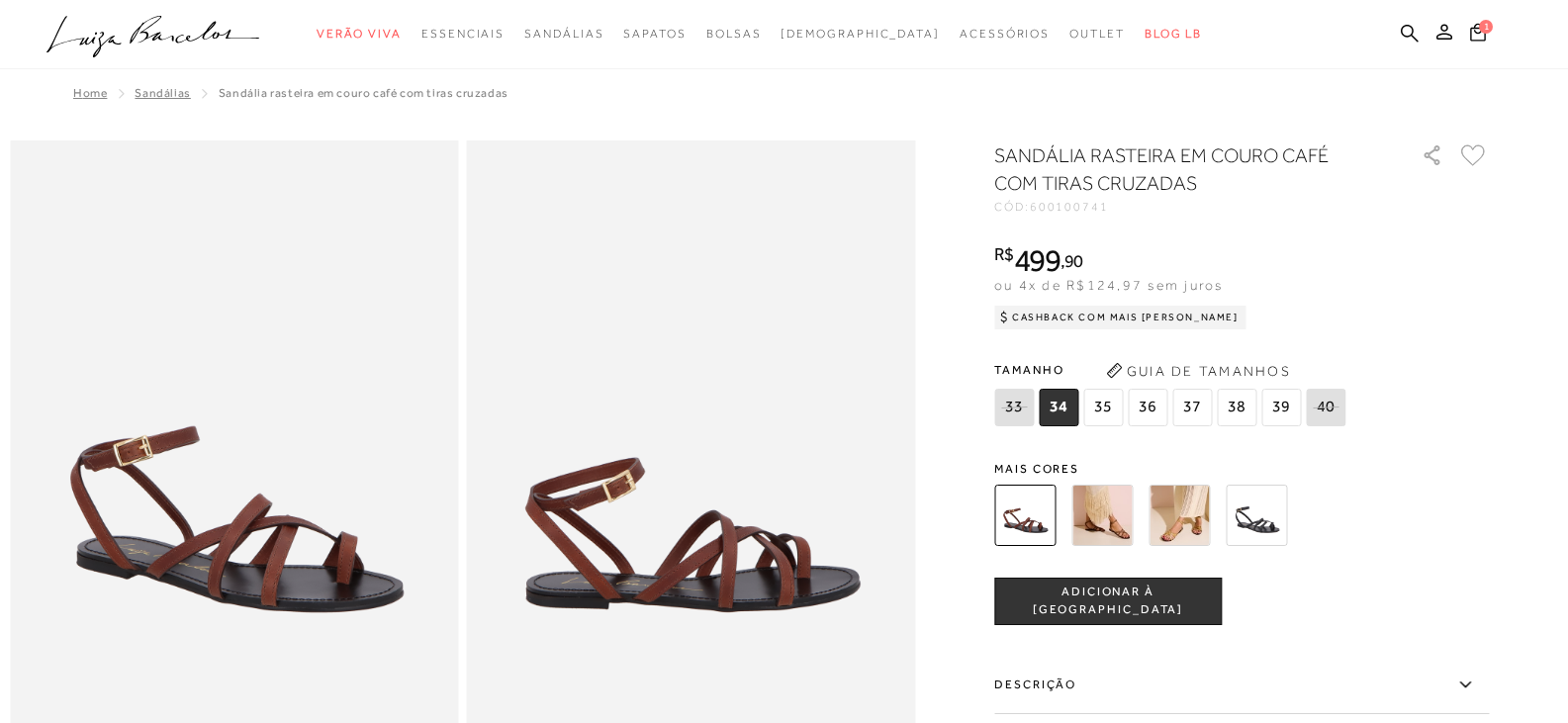
click at [1236, 404] on span "38" at bounding box center [1236, 407] width 40 height 38
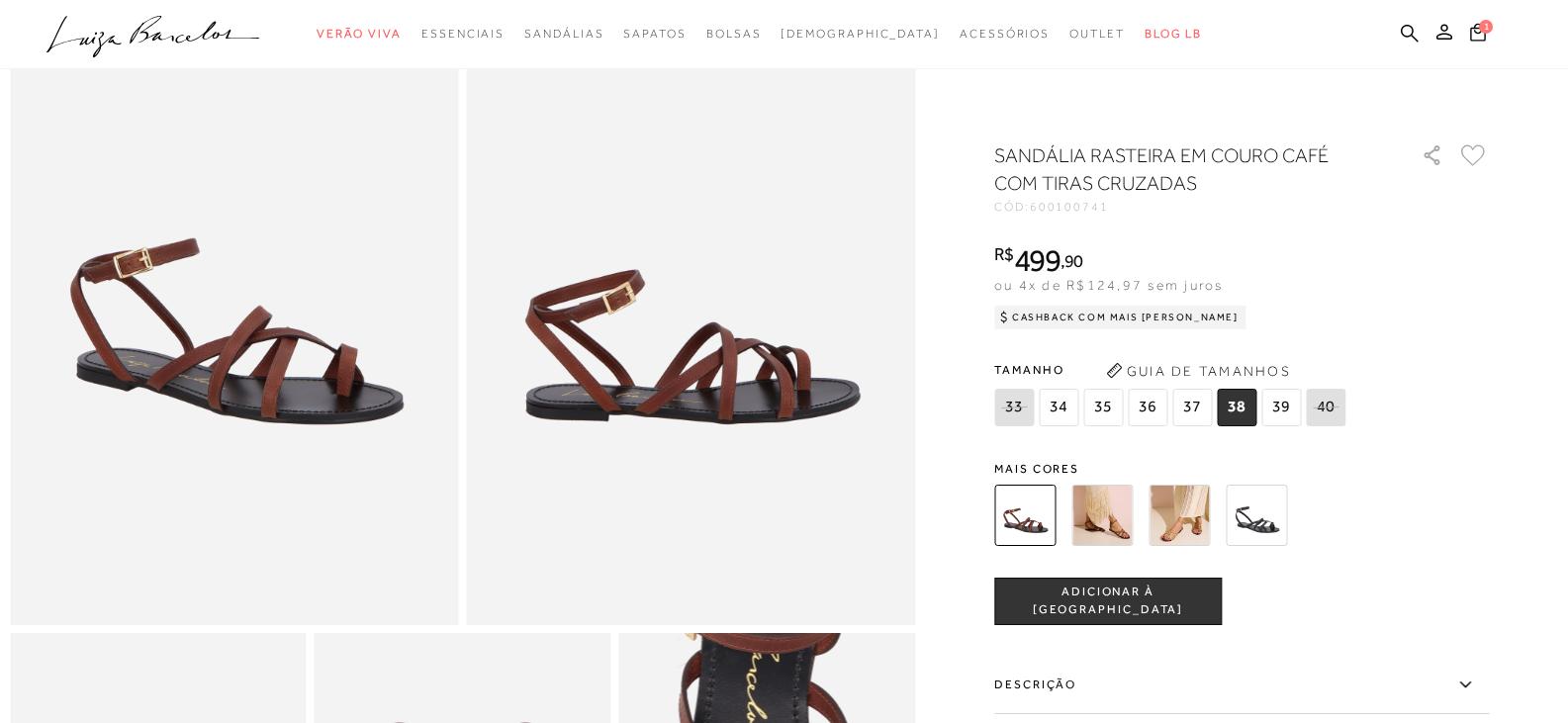
scroll to position [99, 0]
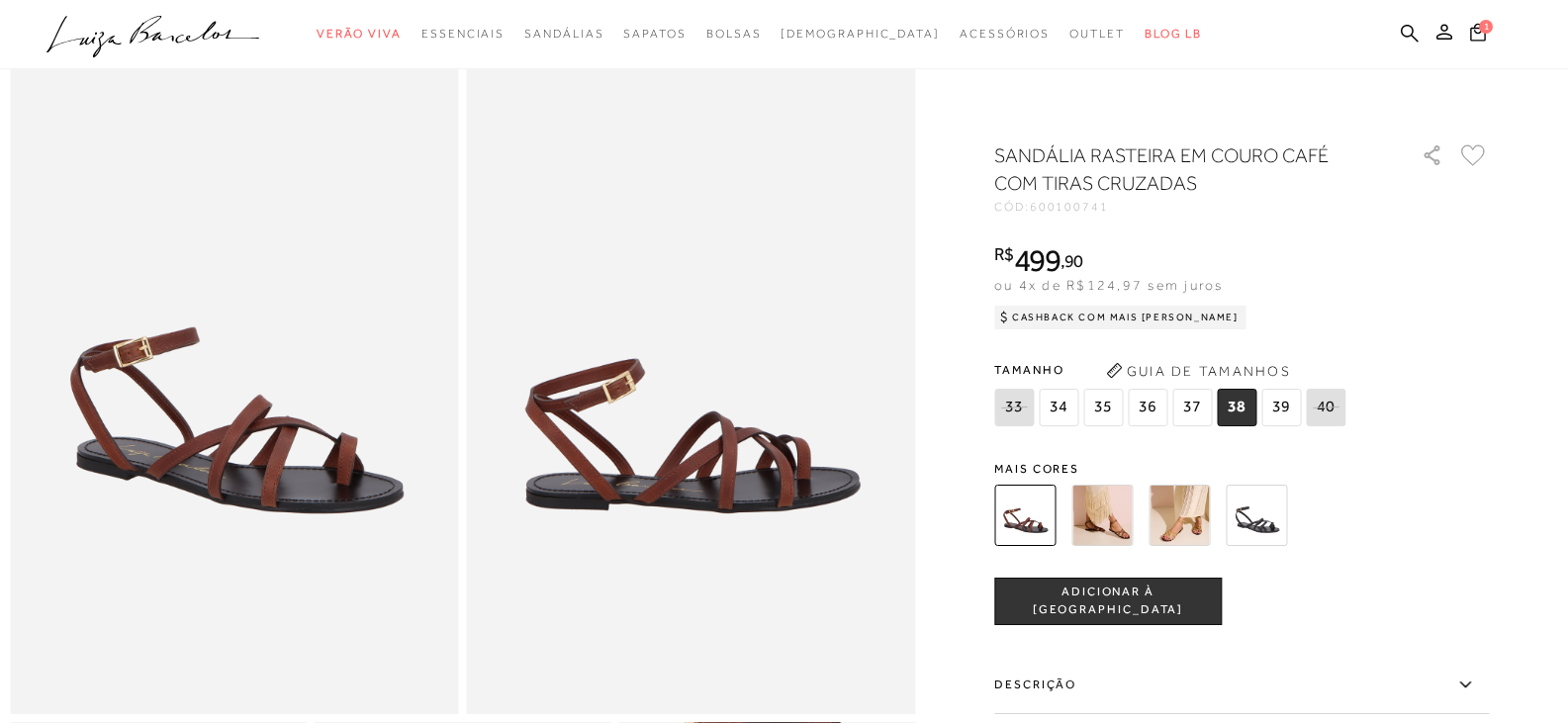
click at [1163, 530] on img at bounding box center [1179, 515] width 62 height 62
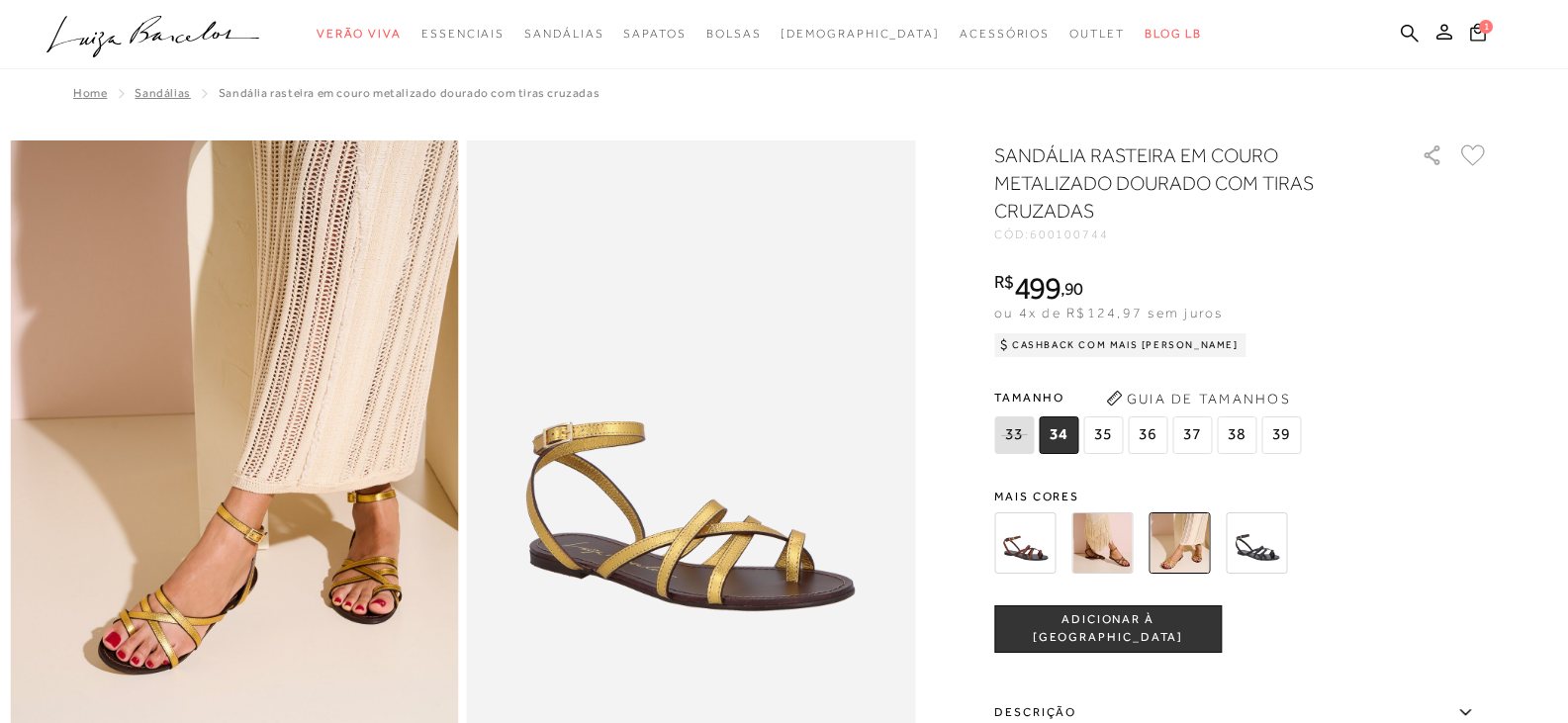
click at [1031, 545] on img at bounding box center [1025, 543] width 62 height 62
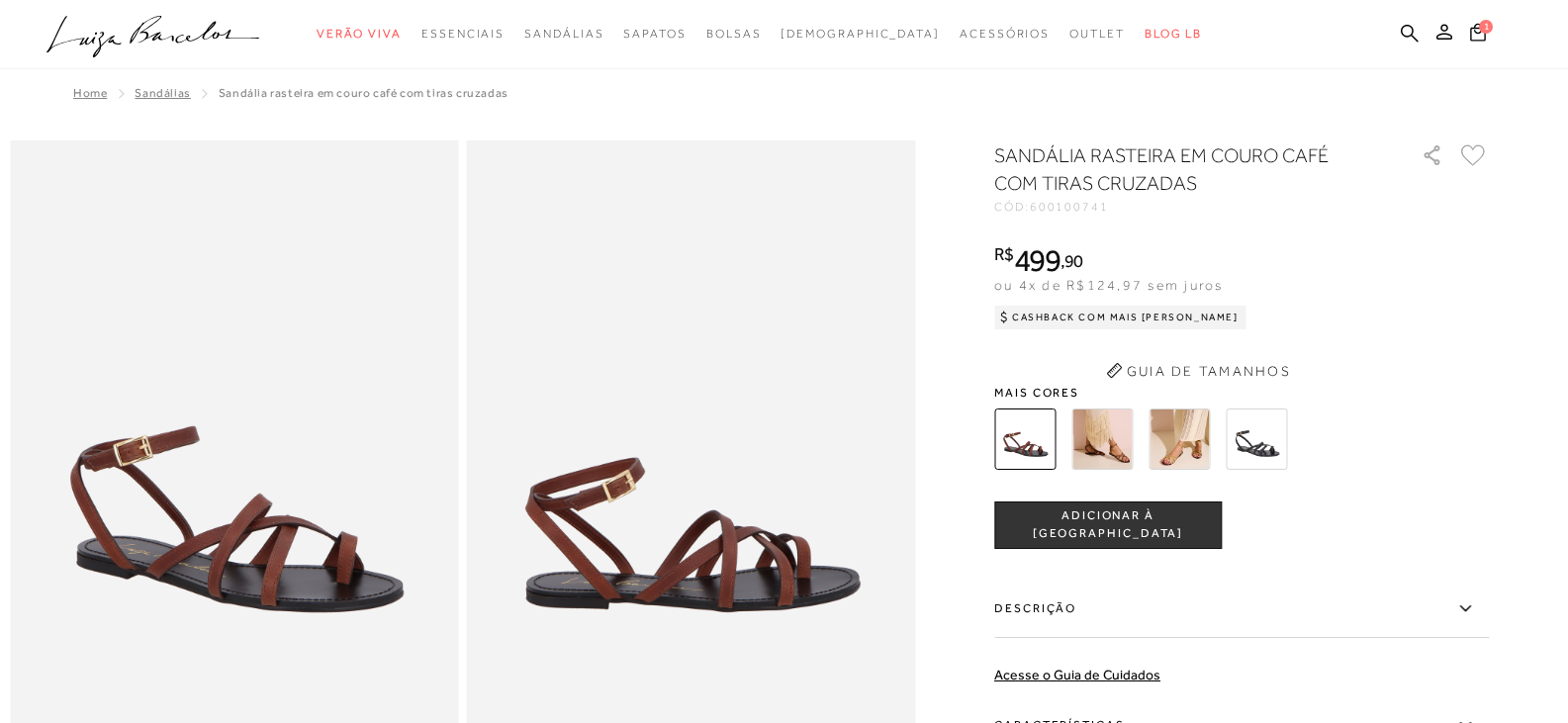
drag, startPoint x: 1120, startPoint y: 447, endPoint x: 801, endPoint y: 517, distance: 326.6
click at [1120, 445] on img at bounding box center [1102, 439] width 62 height 62
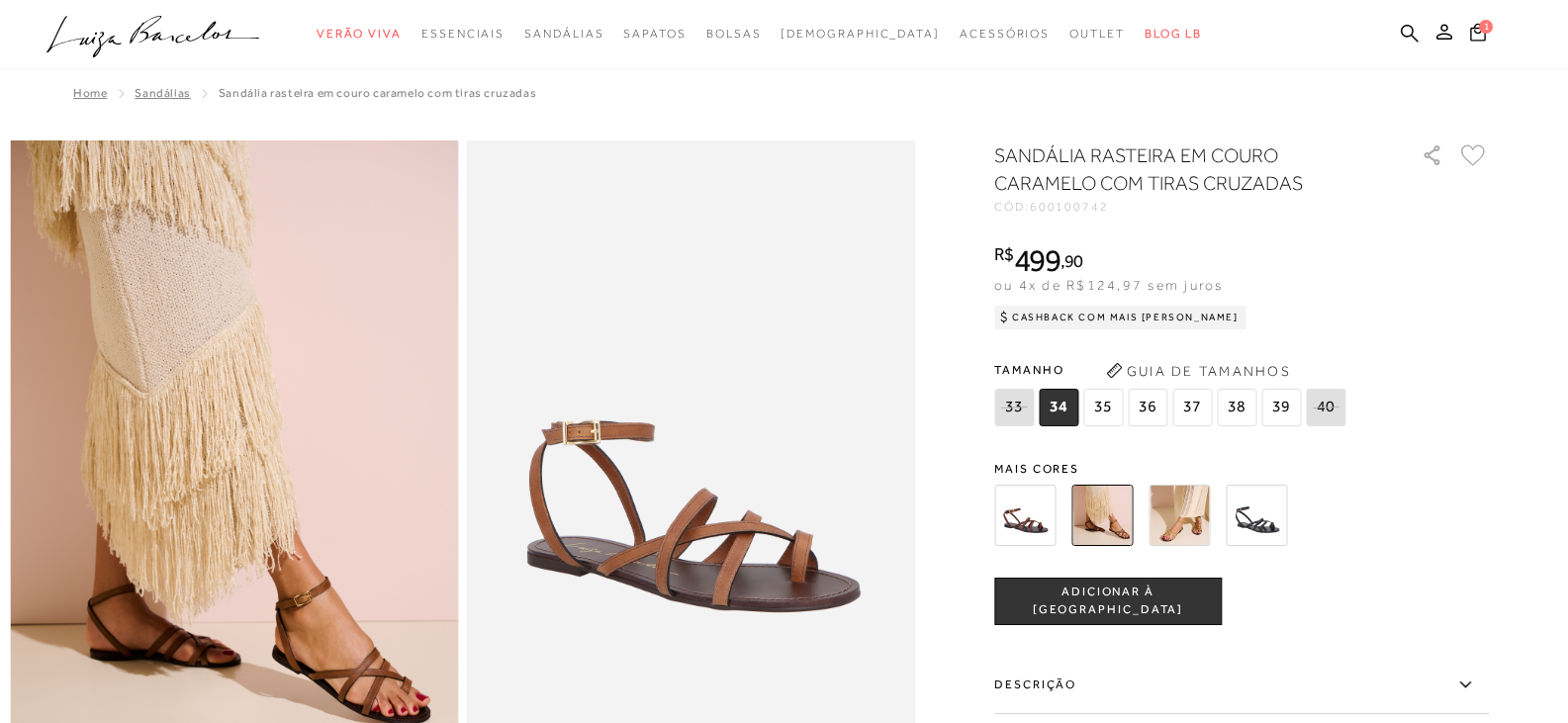
click at [1023, 524] on img at bounding box center [1025, 515] width 62 height 62
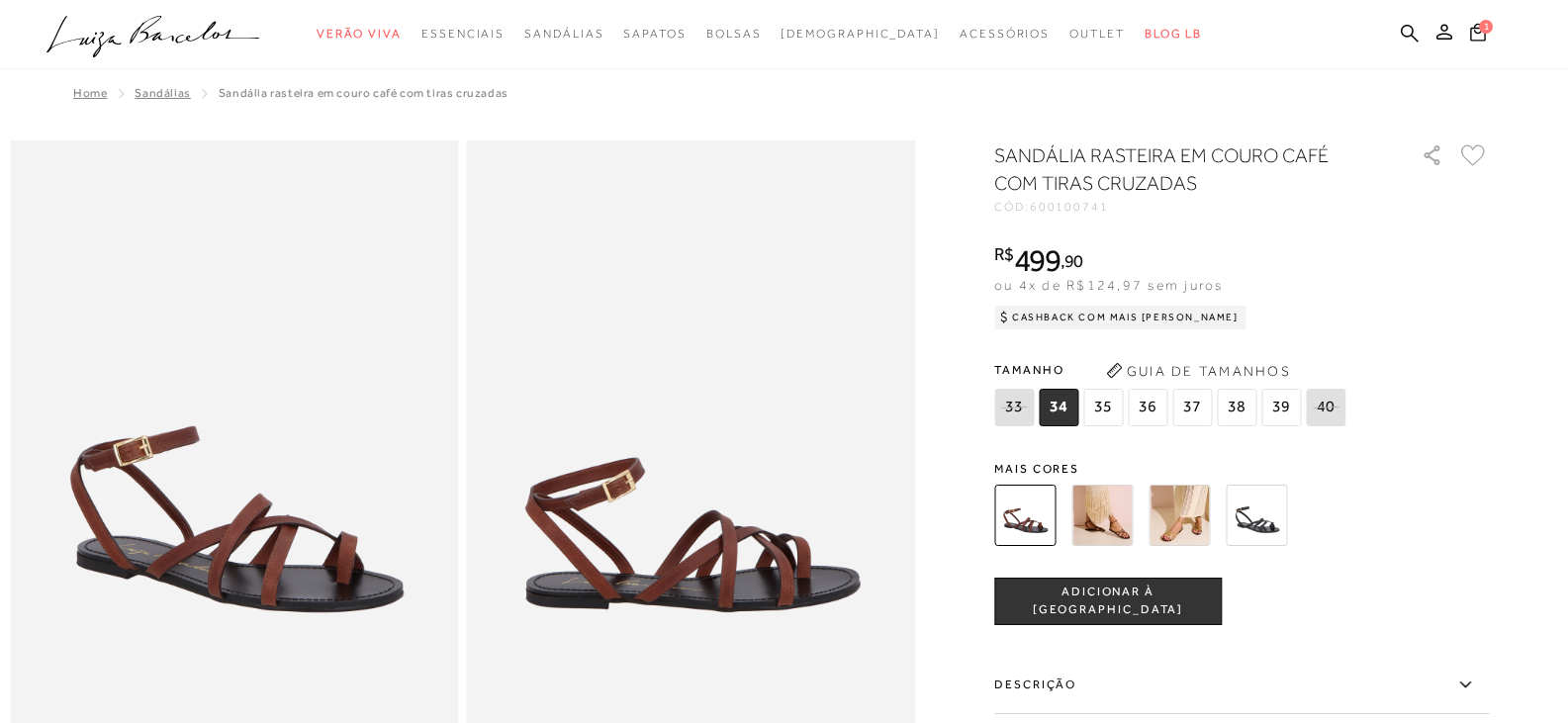
click at [1236, 404] on span "38" at bounding box center [1236, 407] width 40 height 38
drag, startPoint x: 1146, startPoint y: 590, endPoint x: 1111, endPoint y: 335, distance: 257.4
click at [1146, 589] on button "ADICIONAR À [GEOGRAPHIC_DATA]" at bounding box center [1107, 602] width 227 height 48
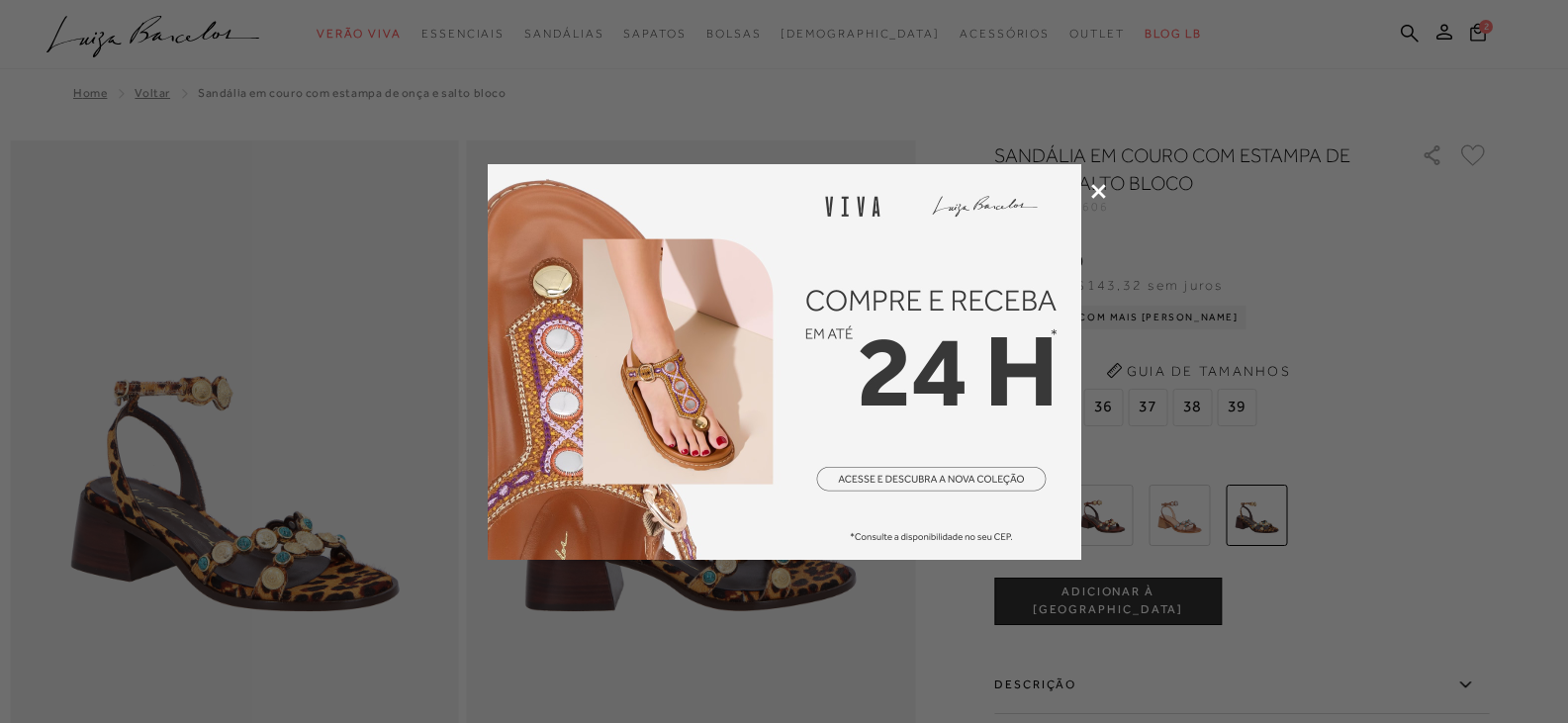
click at [1096, 188] on icon at bounding box center [1098, 191] width 15 height 15
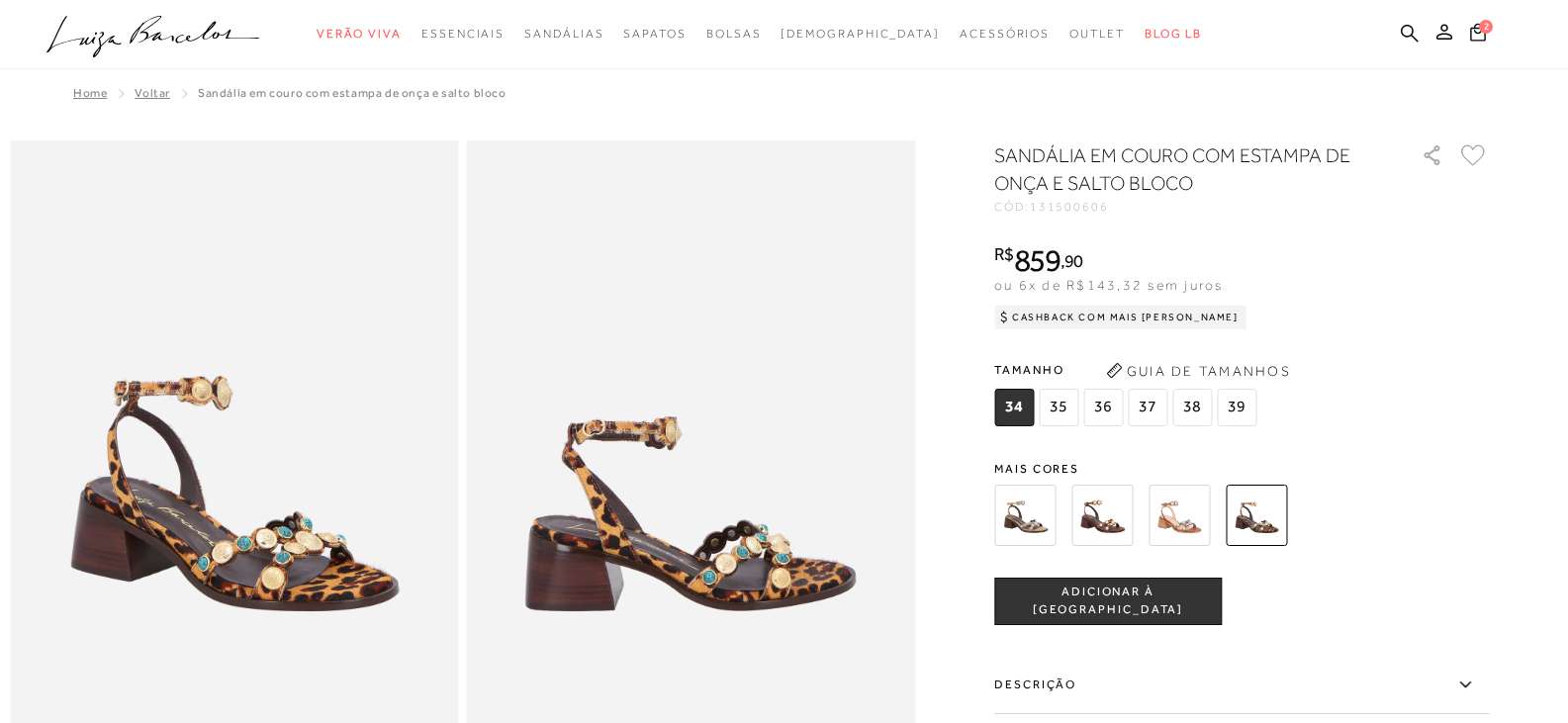
click at [1102, 517] on img at bounding box center [1102, 515] width 62 height 62
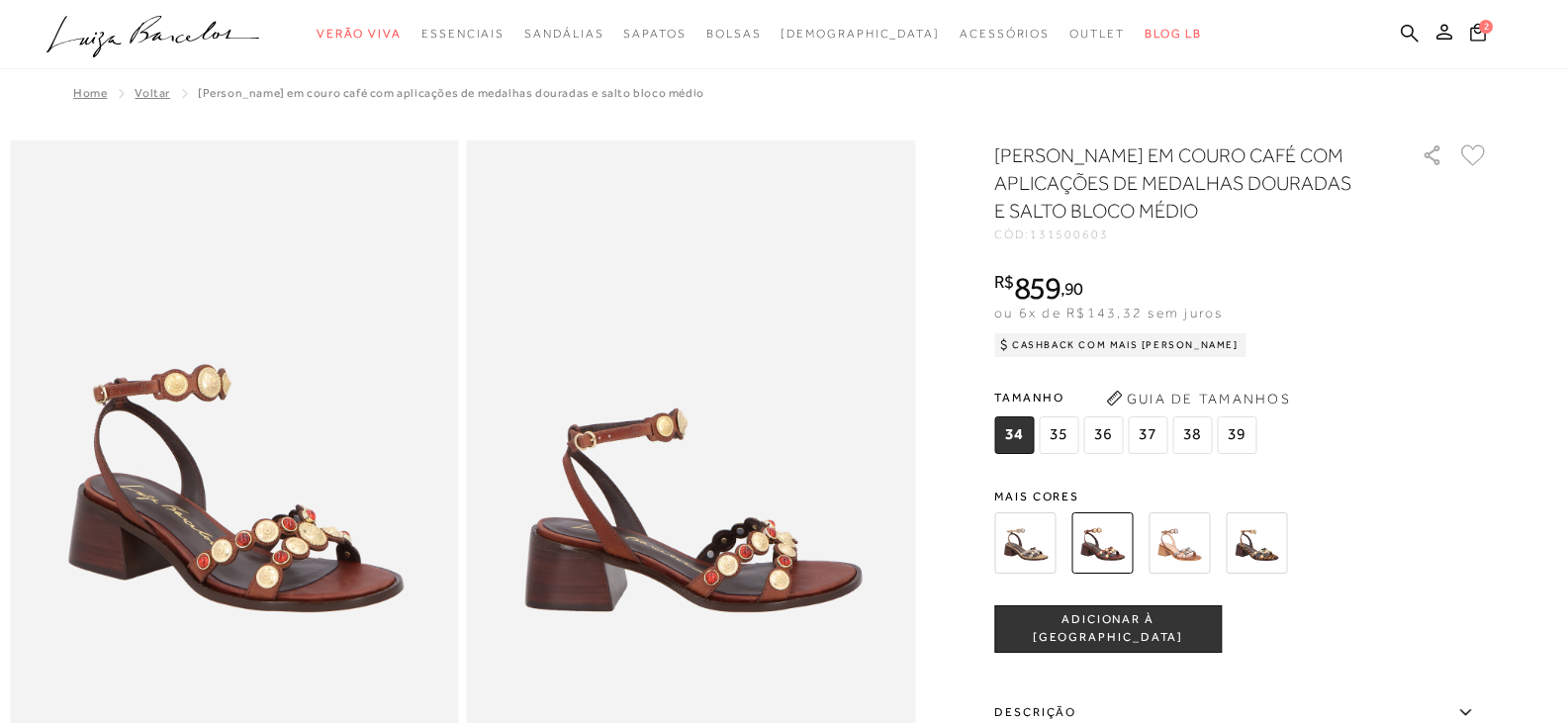
click at [1268, 539] on img at bounding box center [1256, 543] width 62 height 62
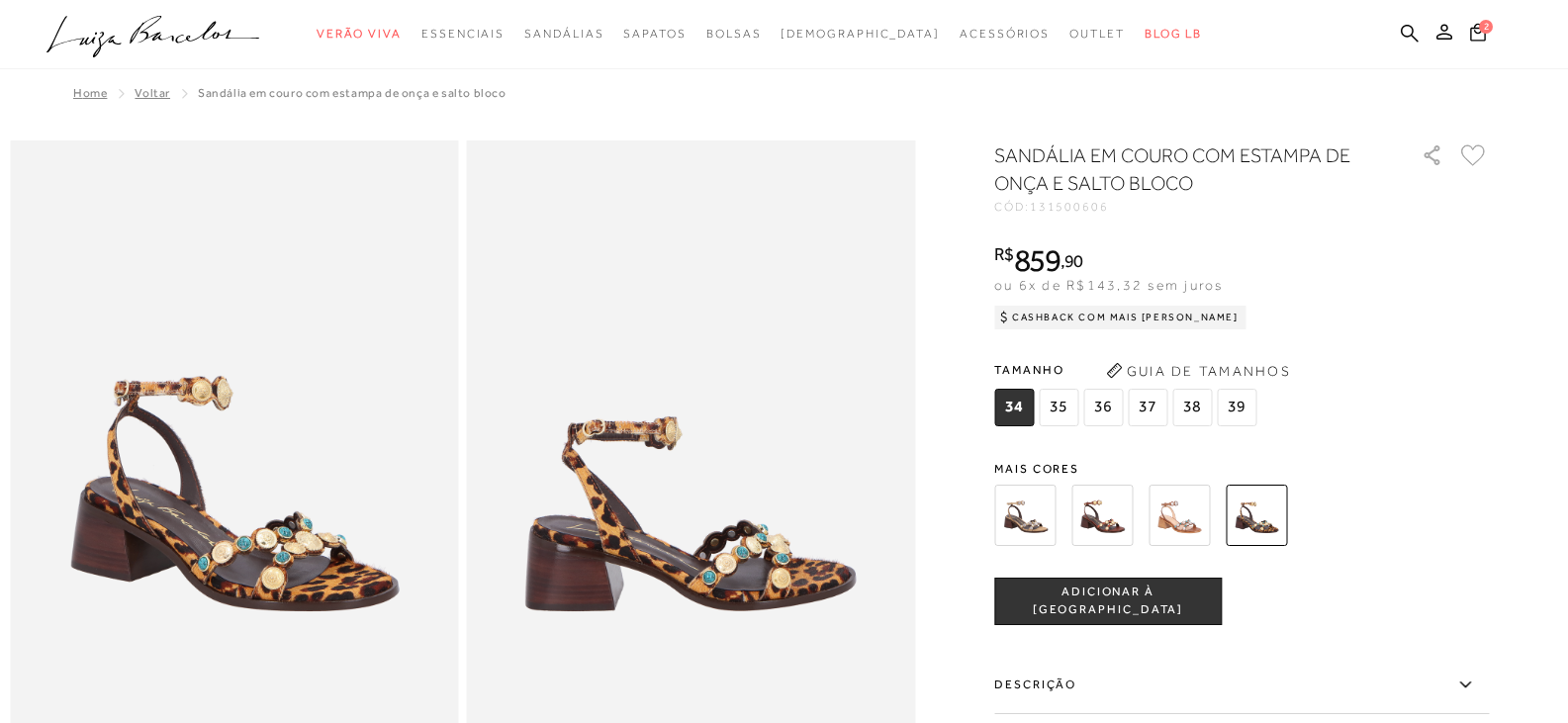
click at [1110, 514] on img at bounding box center [1102, 515] width 62 height 62
